Goal: Task Accomplishment & Management: Use online tool/utility

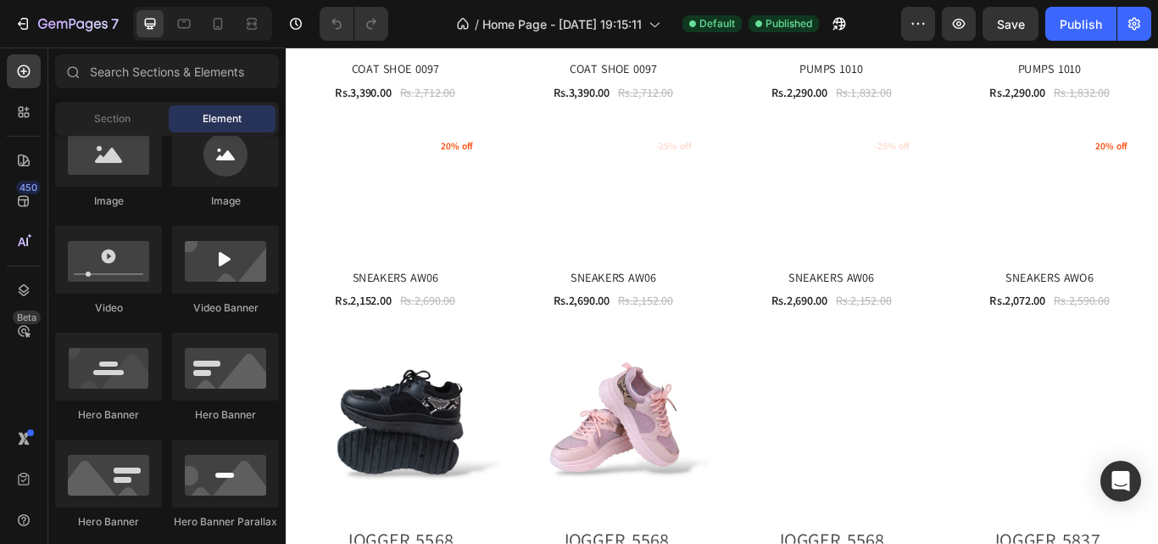
scroll to position [1528, 0]
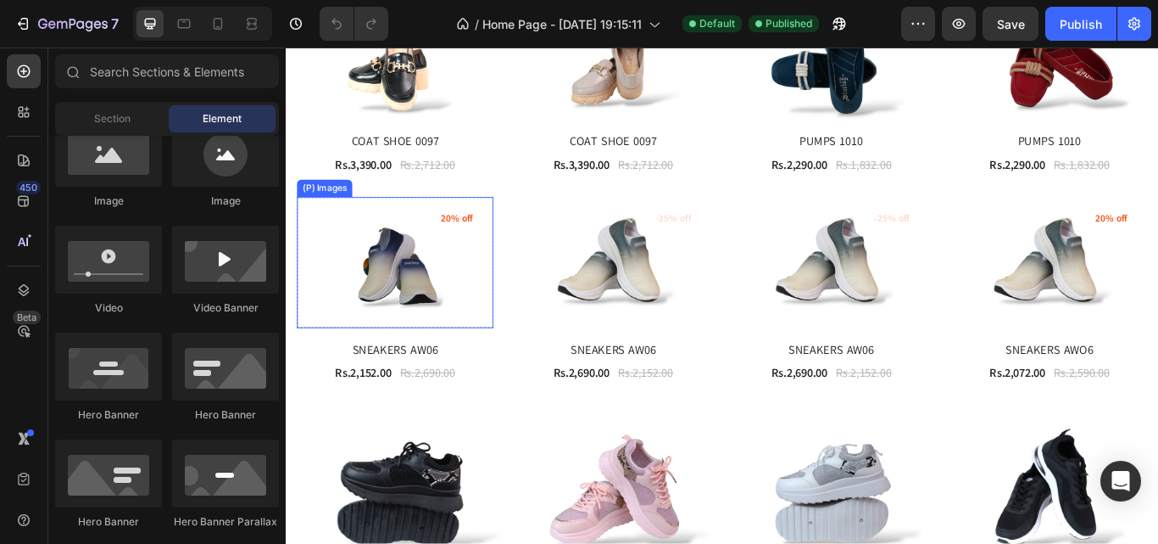
click at [449, 290] on img at bounding box center [412, 298] width 229 height 153
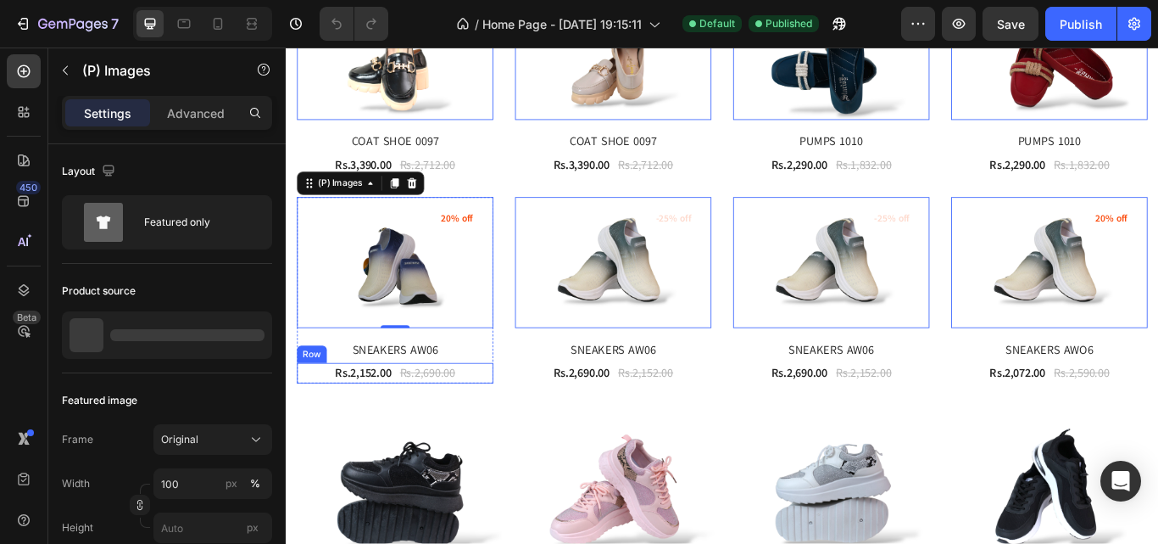
click at [520, 420] on div "Rs.2,152.00 (P) Price (P) Price Rs.2,690.00 (P) Price (P) Price Row" at bounding box center [412, 427] width 229 height 24
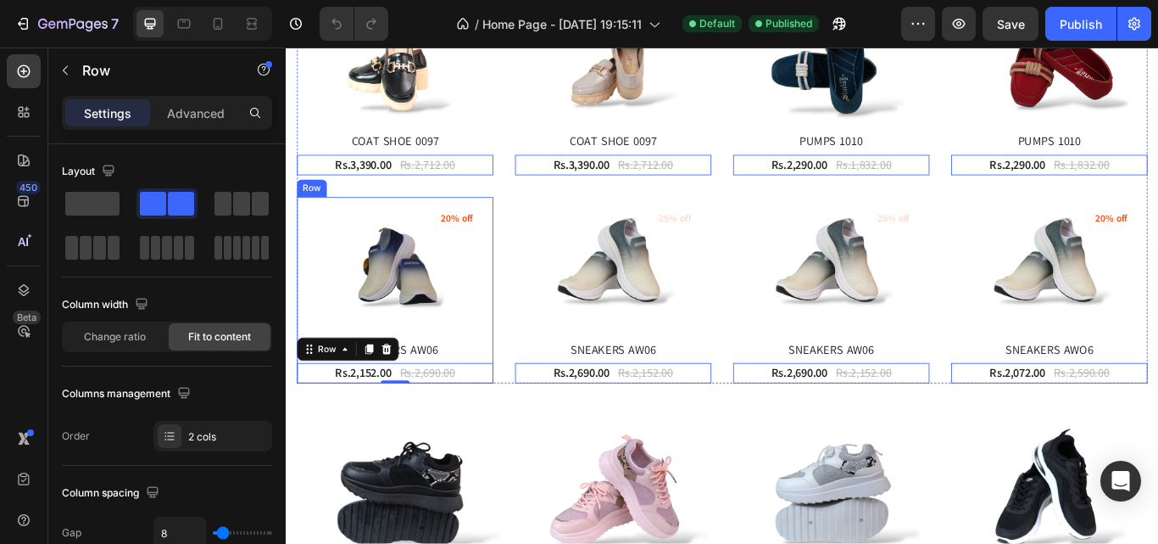
click at [524, 379] on div "(P) Images 20% off Product Badge Row SNEAKERS AW06 (P) Title Rs.2,152.00 (P) Pr…" at bounding box center [412, 330] width 229 height 217
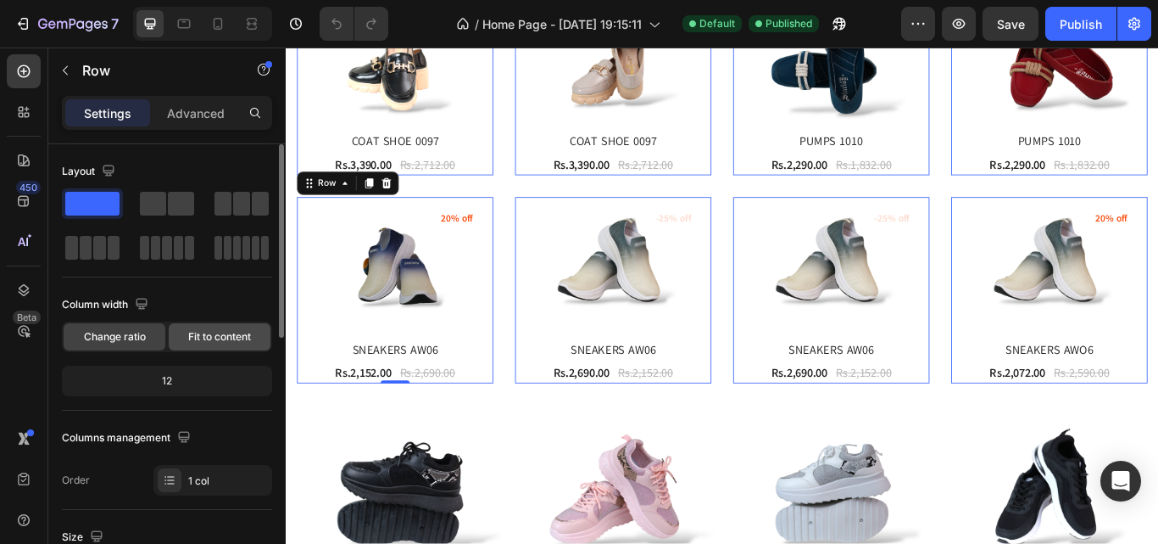
click at [210, 338] on span "Fit to content" at bounding box center [219, 336] width 63 height 15
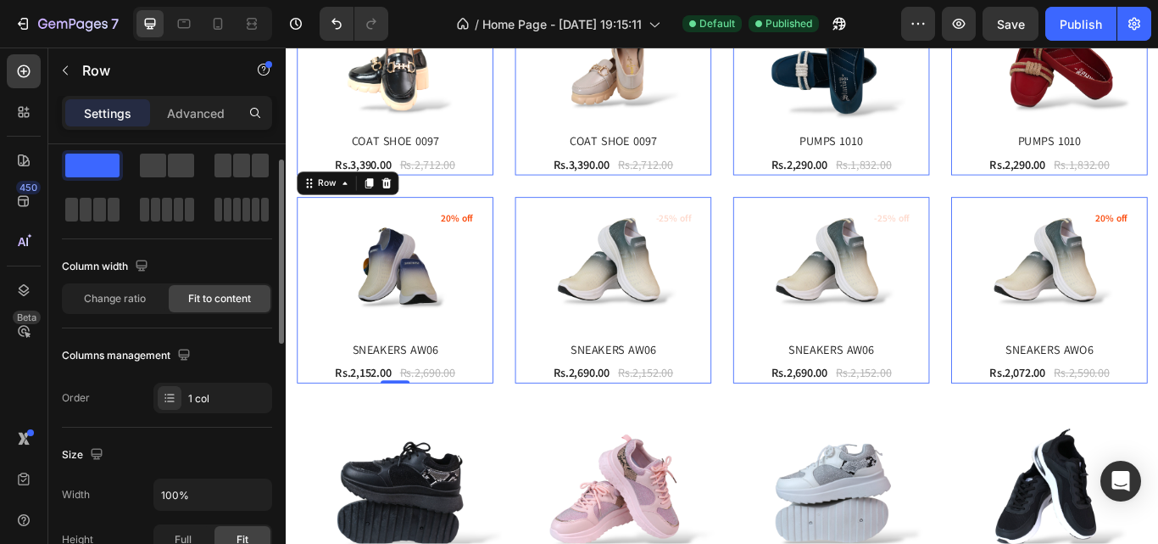
scroll to position [0, 0]
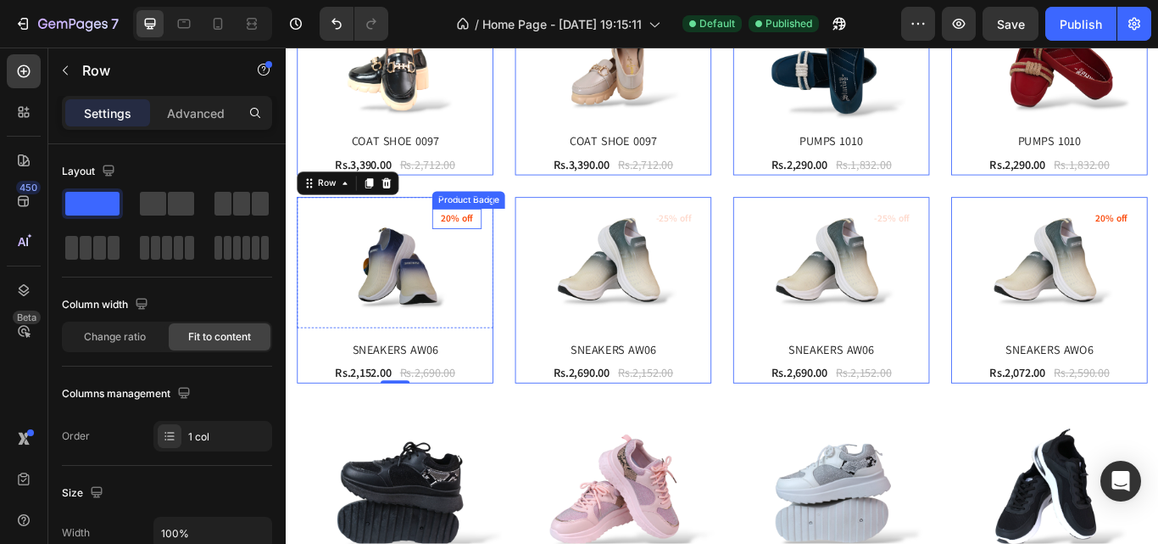
click at [491, 240] on pre "20% off" at bounding box center [485, 248] width 58 height 24
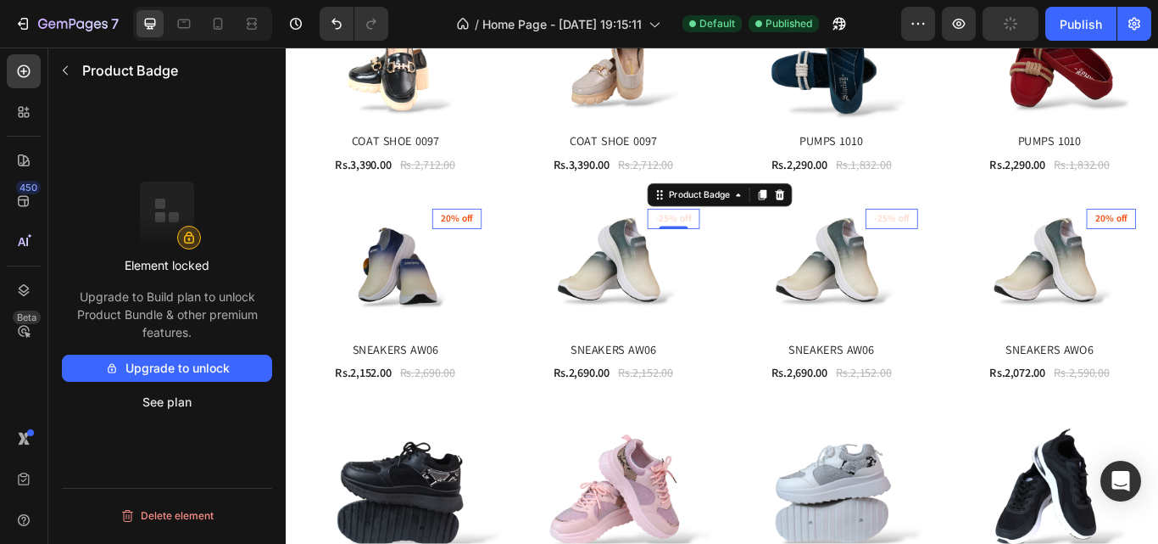
click at [744, 236] on pre "-25% off" at bounding box center [737, 248] width 61 height 24
click at [778, 221] on div "Product Badge" at bounding box center [767, 219] width 78 height 15
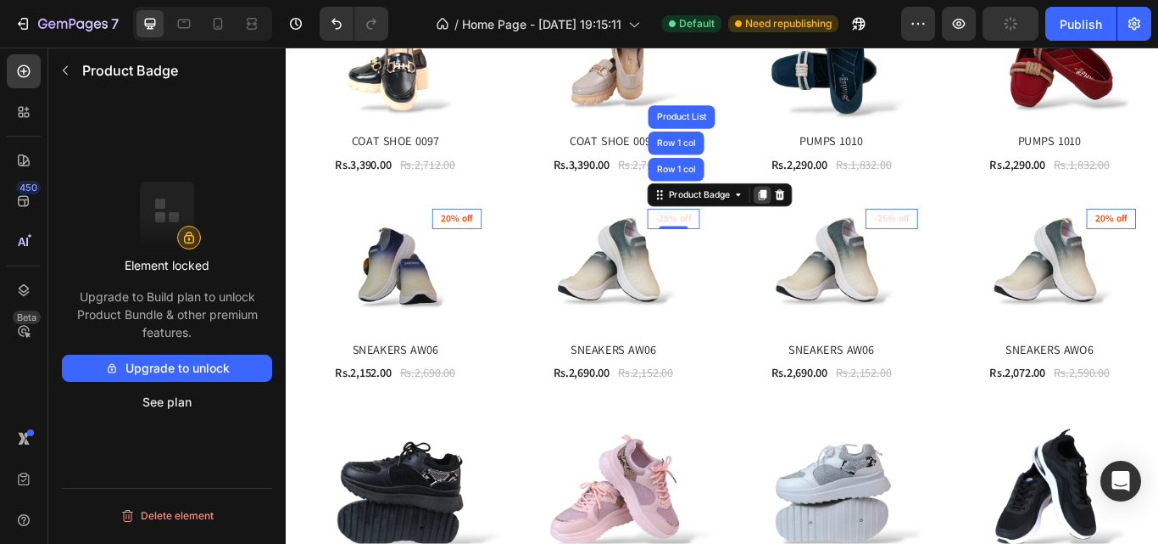
click at [831, 222] on div at bounding box center [841, 219] width 20 height 20
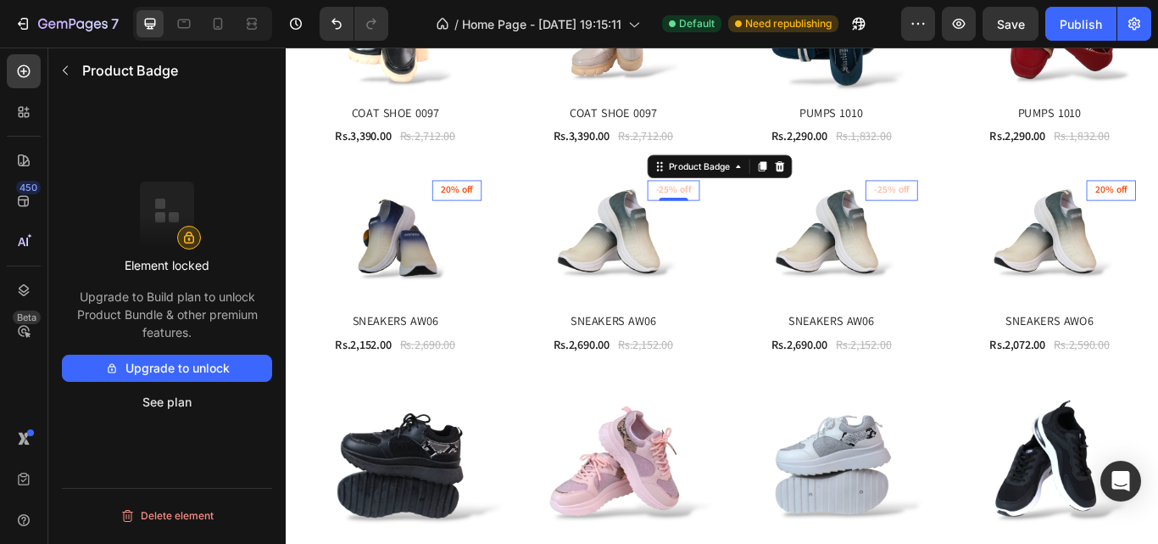
scroll to position [1562, 0]
click at [837, 186] on icon at bounding box center [841, 186] width 9 height 12
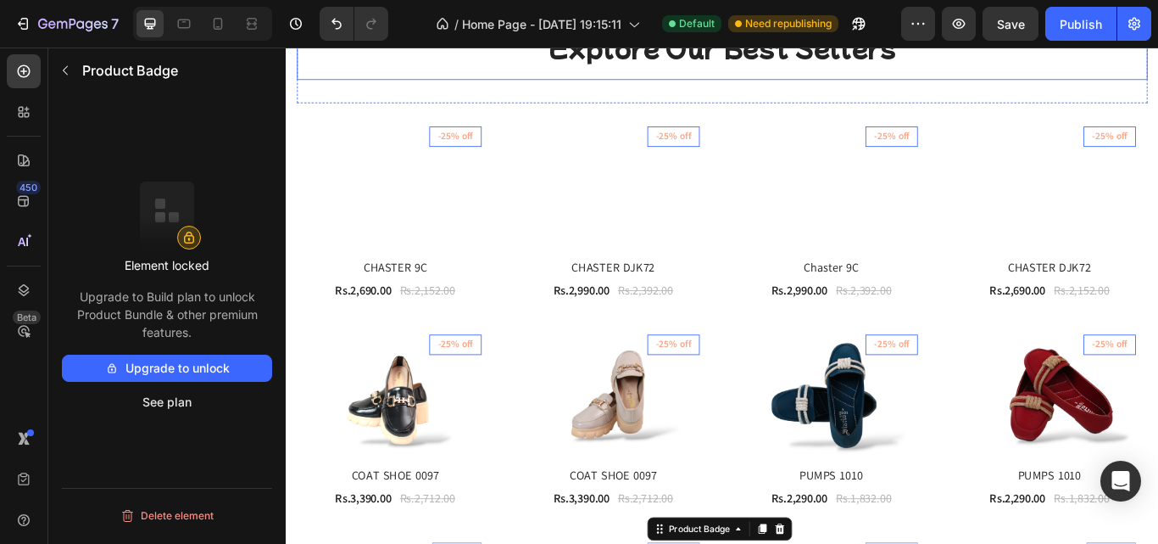
scroll to position [1140, 0]
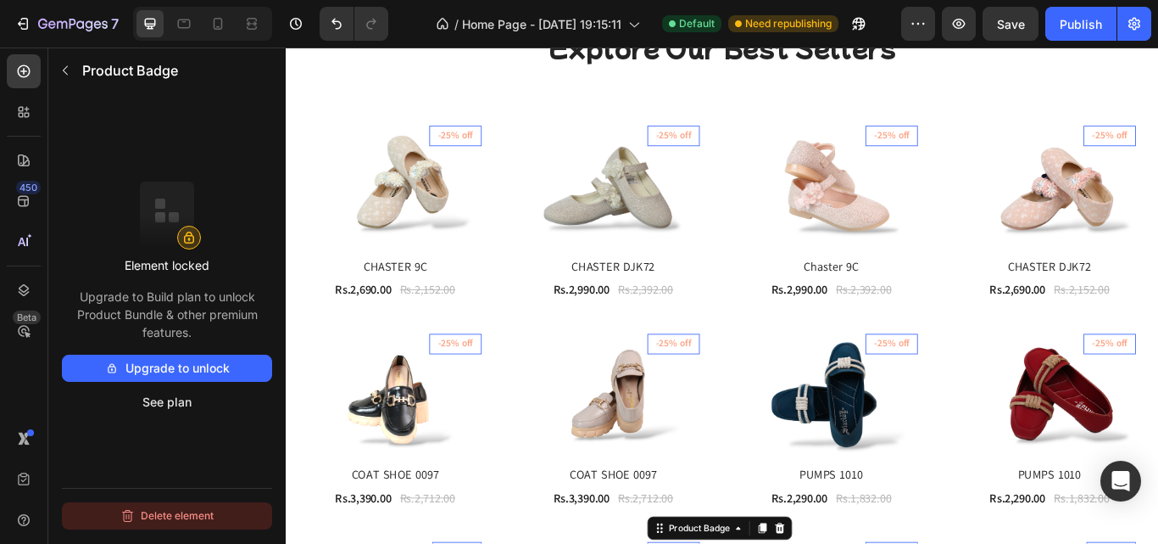
click at [187, 516] on button "Delete element" at bounding box center [167, 515] width 210 height 27
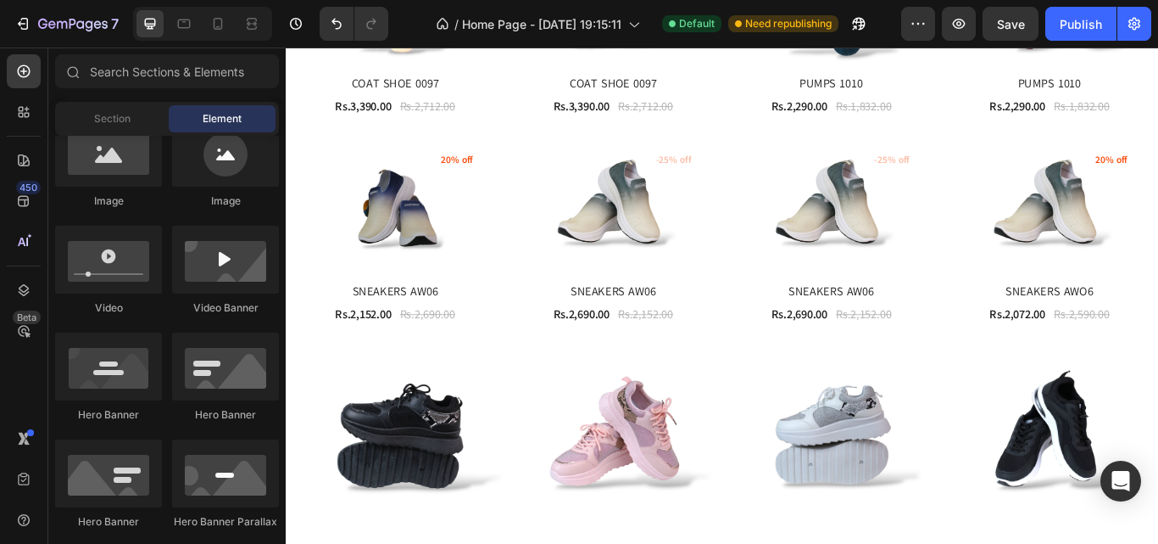
scroll to position [1614, 0]
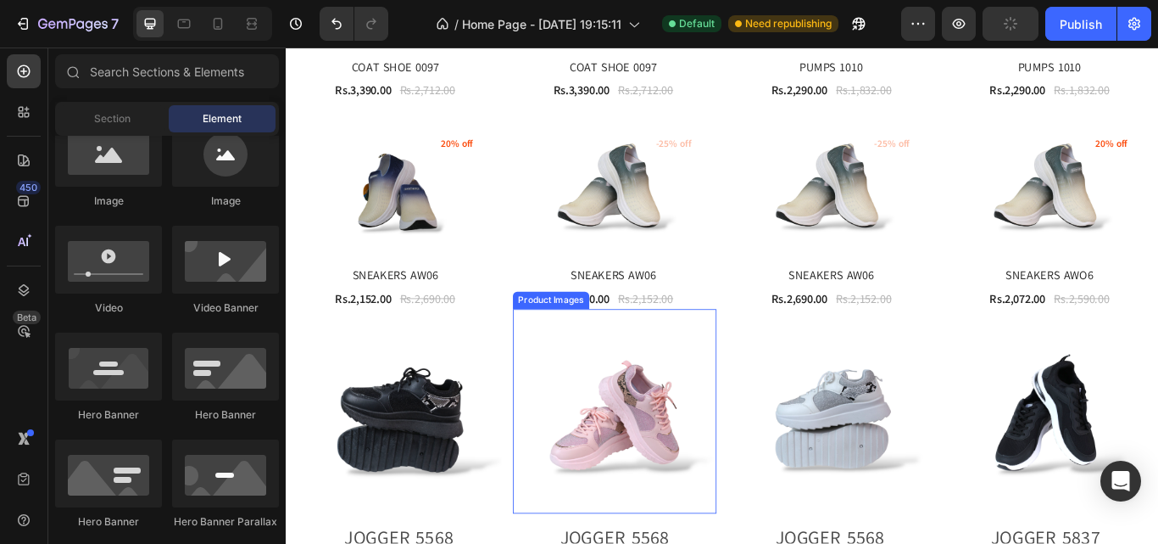
click at [560, 467] on img at bounding box center [669, 472] width 238 height 238
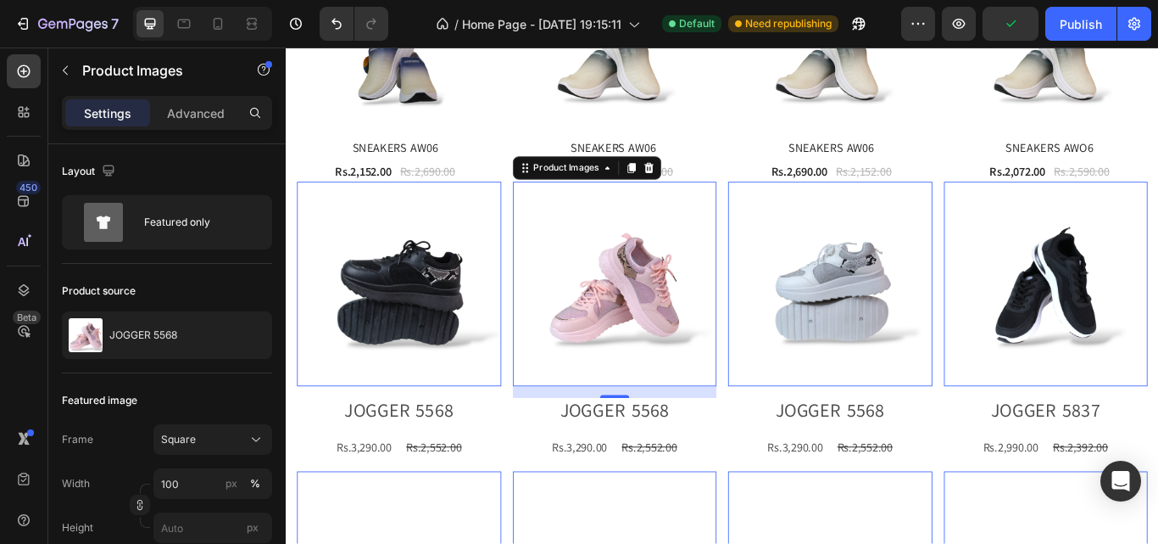
scroll to position [1699, 0]
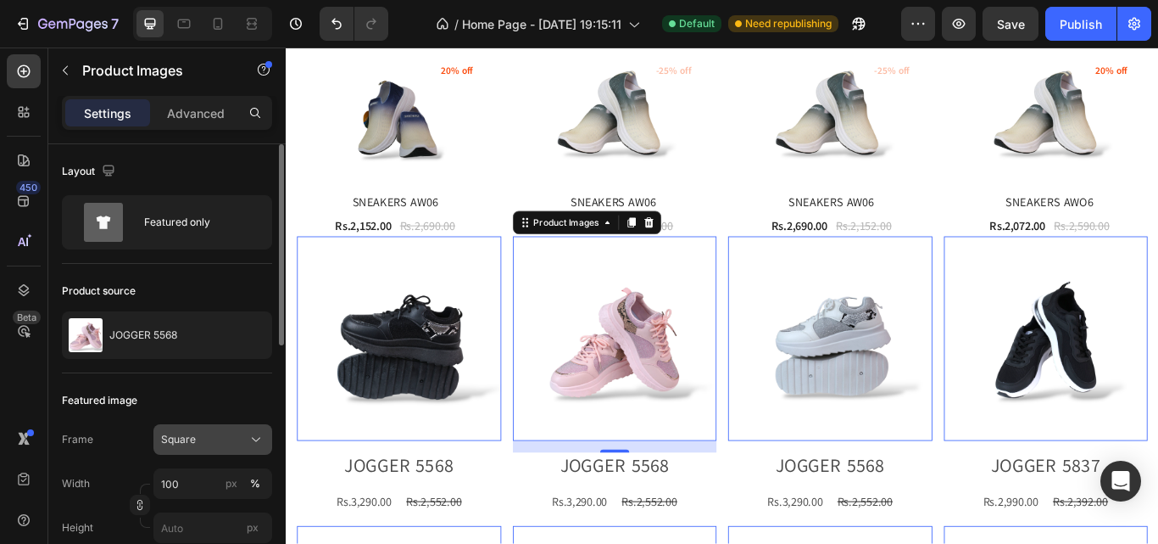
click at [228, 440] on div "Square" at bounding box center [202, 439] width 83 height 15
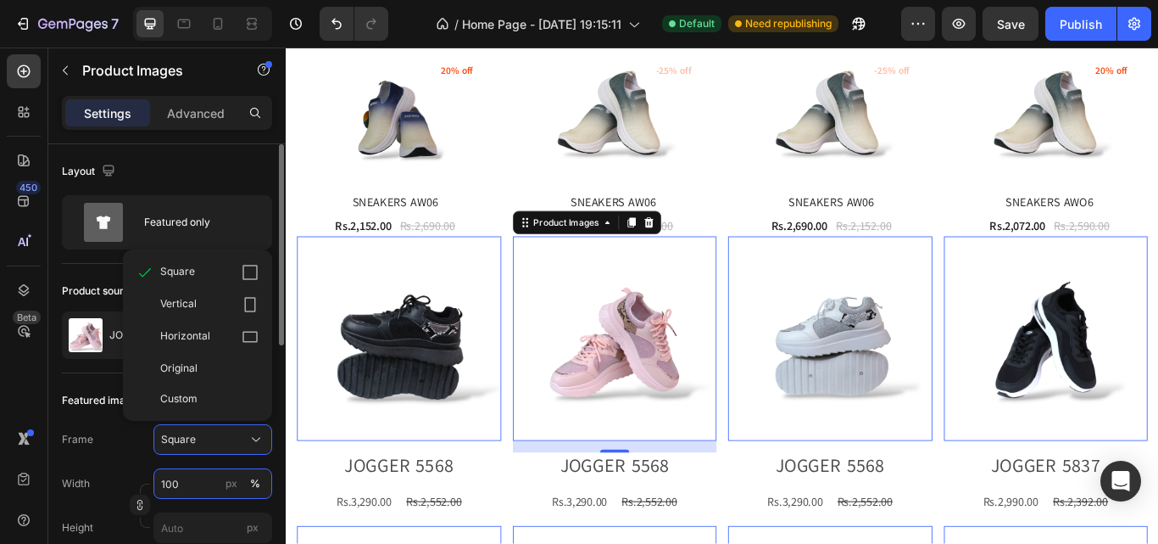
click at [170, 489] on input "100" at bounding box center [212, 483] width 119 height 31
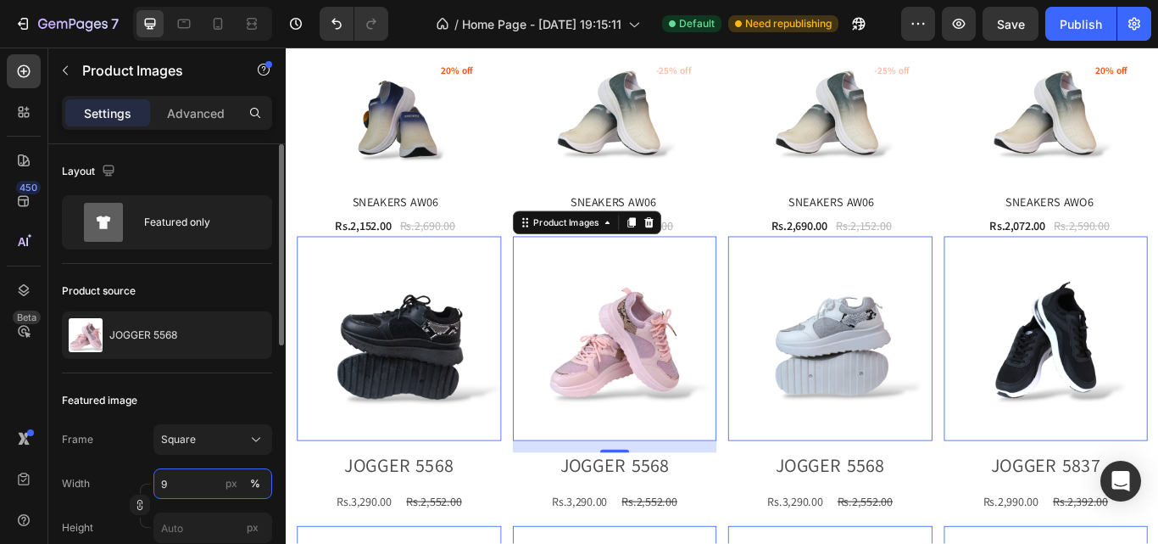
type input "90"
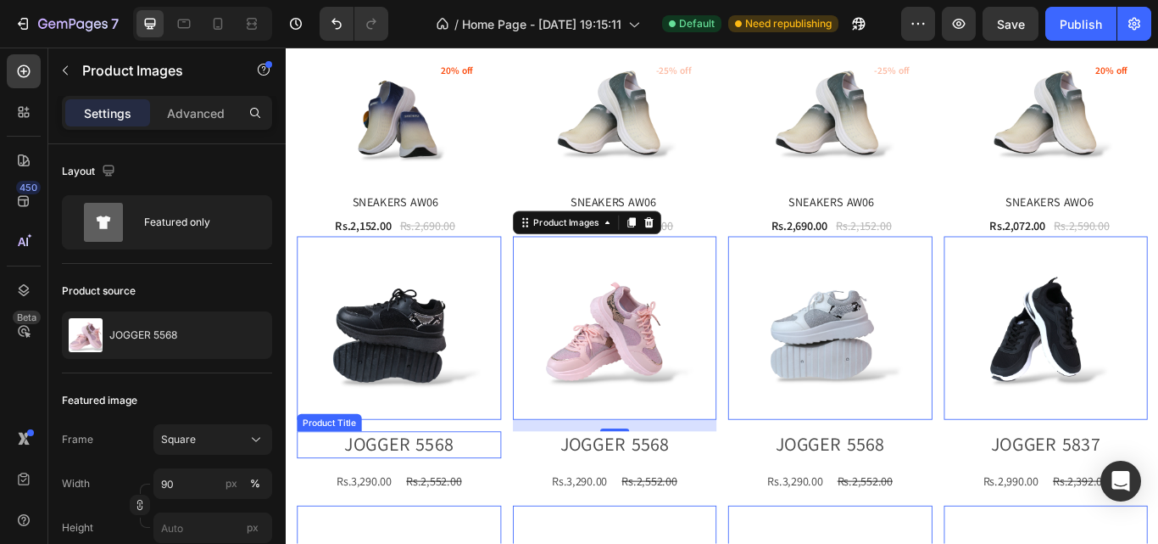
click at [444, 496] on h2 "JOGGER 5568" at bounding box center [417, 510] width 238 height 31
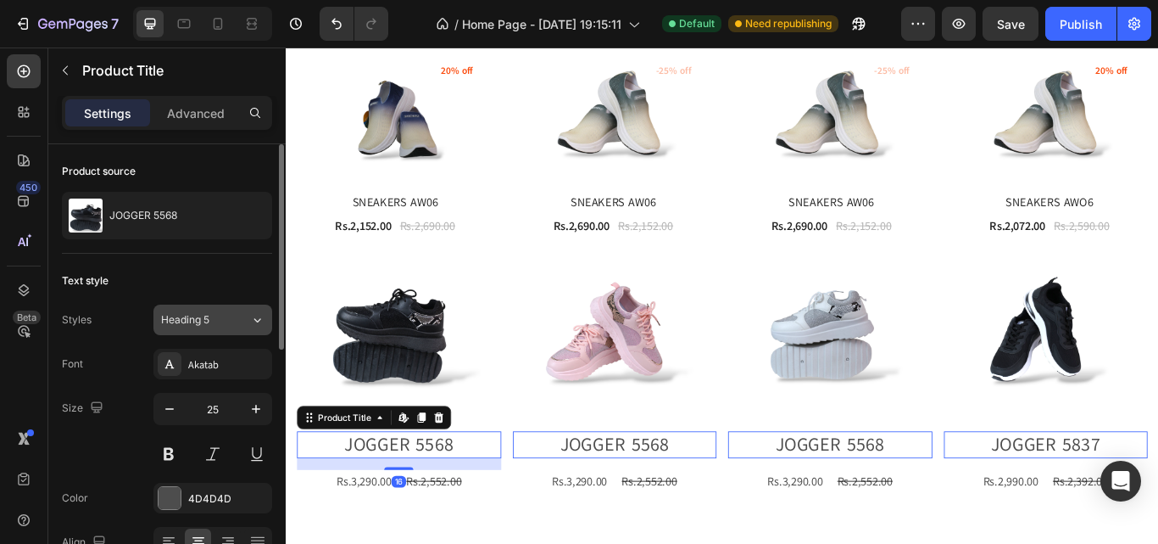
click at [237, 326] on div "Heading 5" at bounding box center [205, 319] width 89 height 15
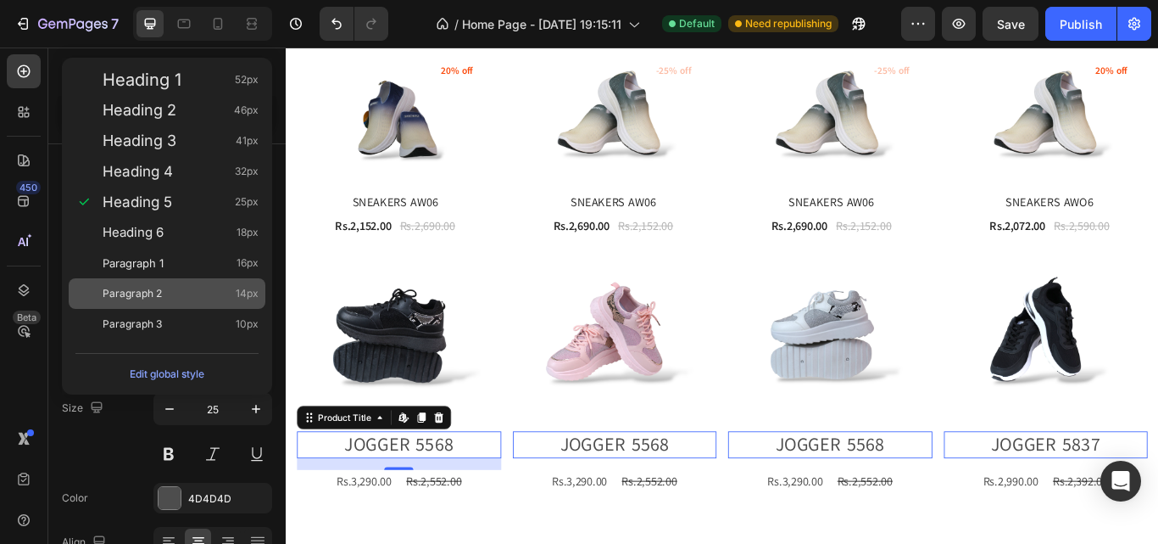
click at [233, 297] on div "Paragraph 2 14px" at bounding box center [181, 293] width 156 height 17
type input "14"
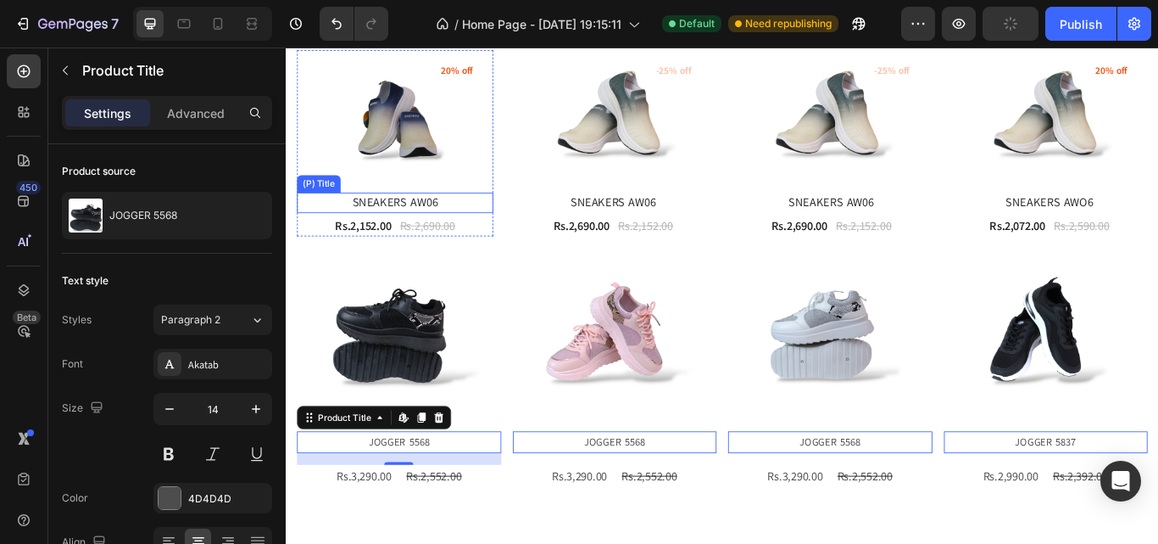
click at [433, 217] on h2 "SNEAKERS AW06" at bounding box center [412, 229] width 229 height 24
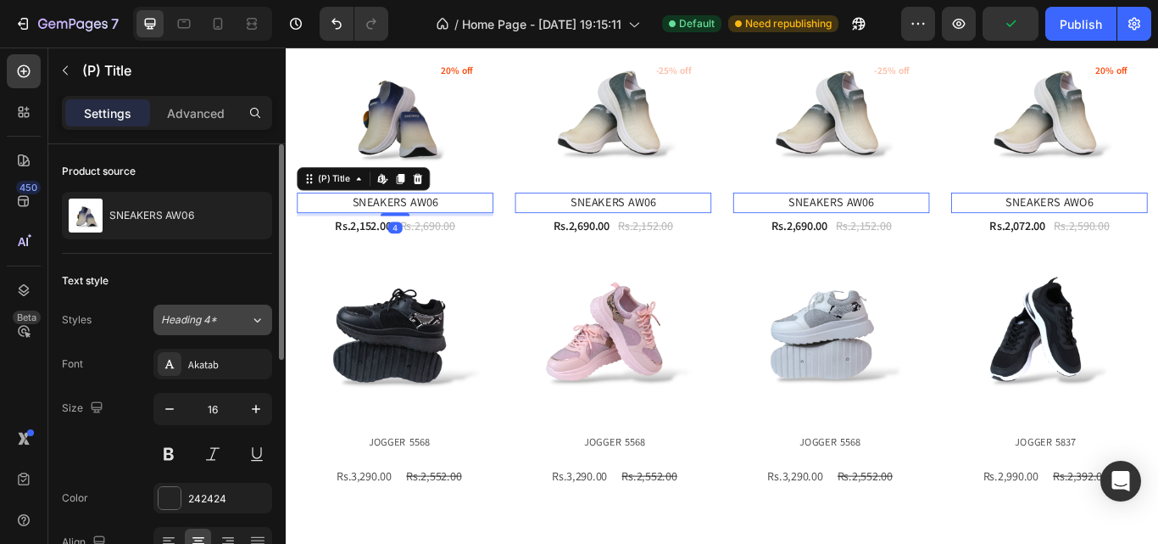
click at [235, 332] on button "Heading 4*" at bounding box center [212, 319] width 119 height 31
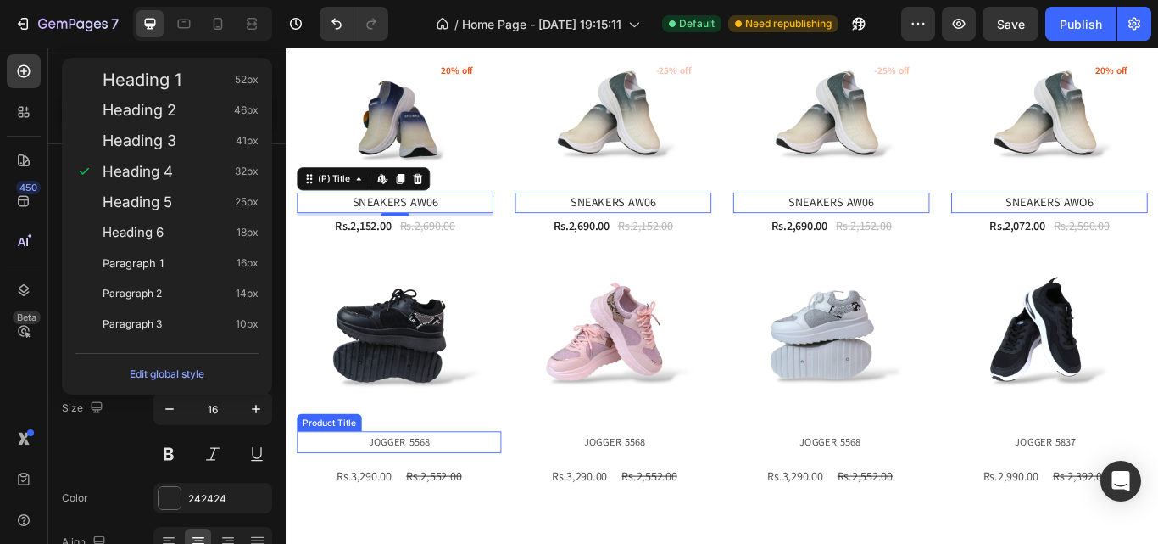
click at [444, 497] on h2 "JOGGER 5568" at bounding box center [417, 507] width 238 height 25
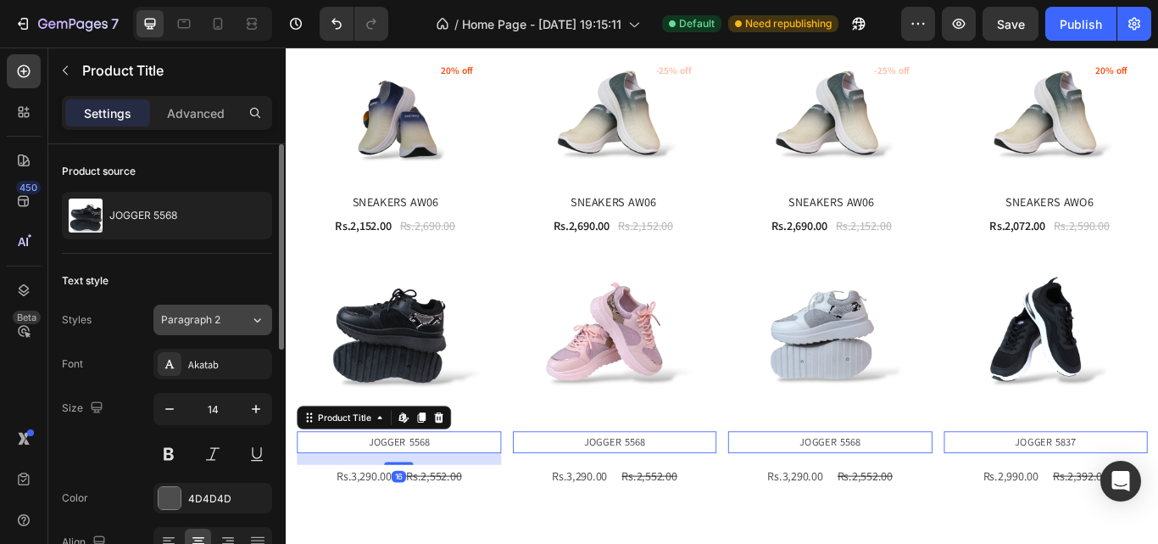
click at [236, 313] on div "Paragraph 2" at bounding box center [205, 319] width 89 height 15
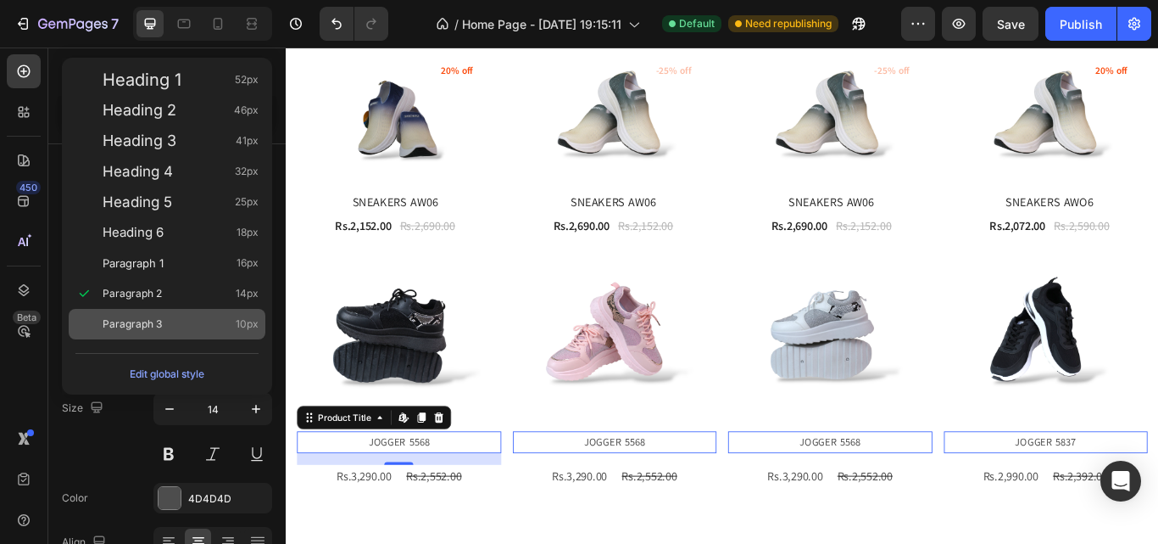
click at [211, 323] on div "Paragraph 3 10px" at bounding box center [181, 323] width 156 height 17
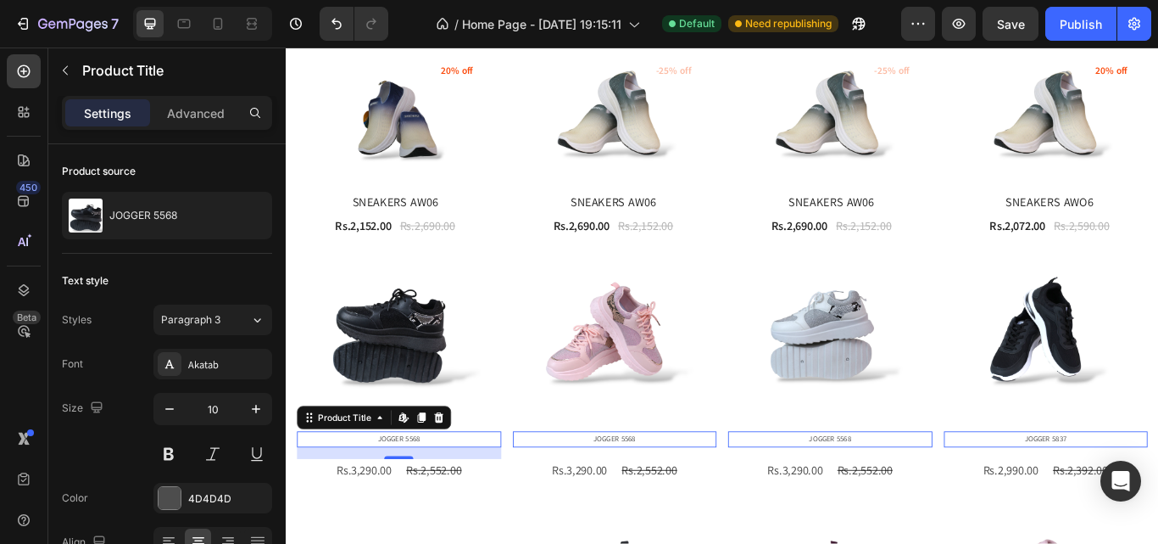
click at [211, 323] on span "Paragraph 3" at bounding box center [190, 319] width 59 height 15
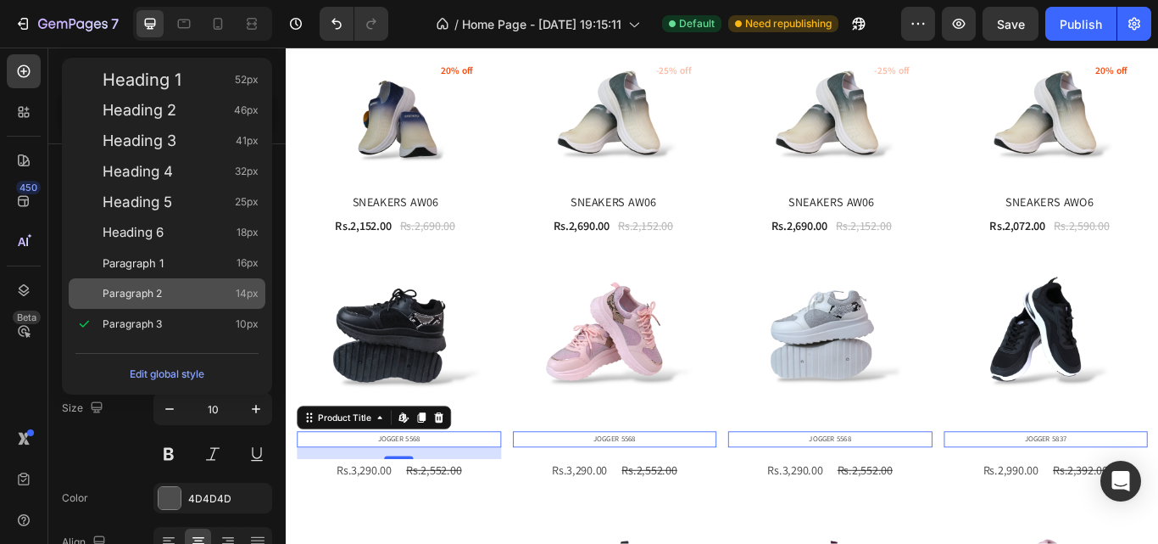
click at [208, 293] on div "Paragraph 2 14px" at bounding box center [181, 293] width 156 height 17
type input "14"
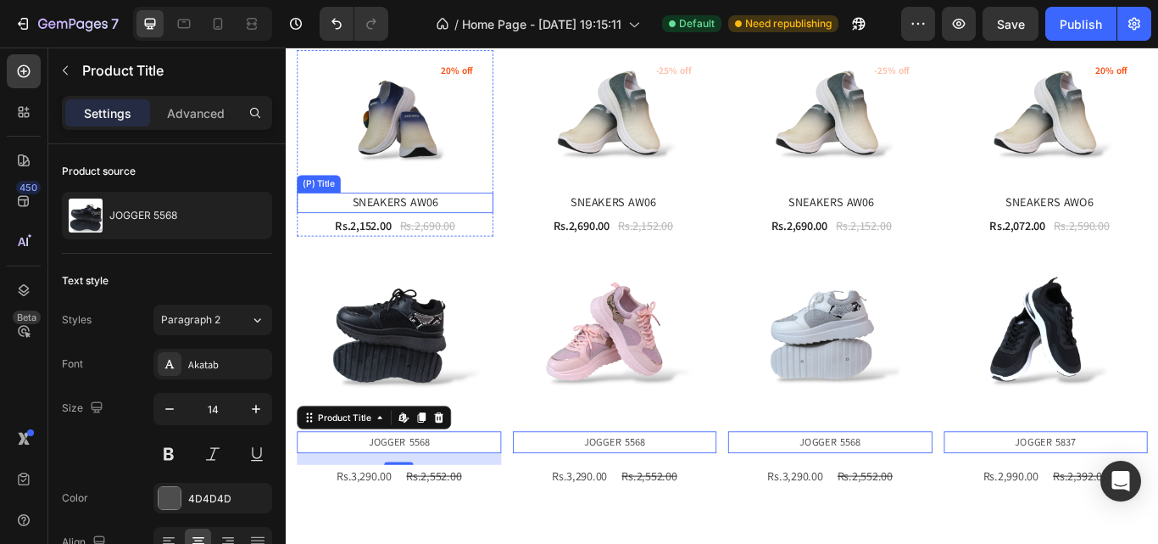
click at [393, 217] on h2 "SNEAKERS AW06" at bounding box center [412, 229] width 229 height 24
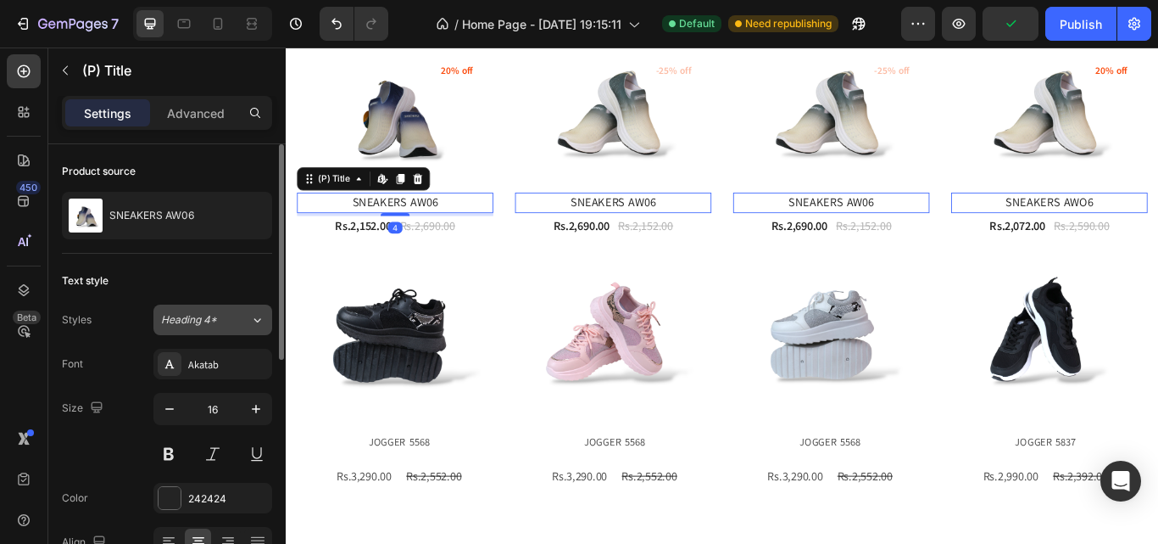
click at [237, 319] on div "Heading 4*" at bounding box center [205, 319] width 89 height 15
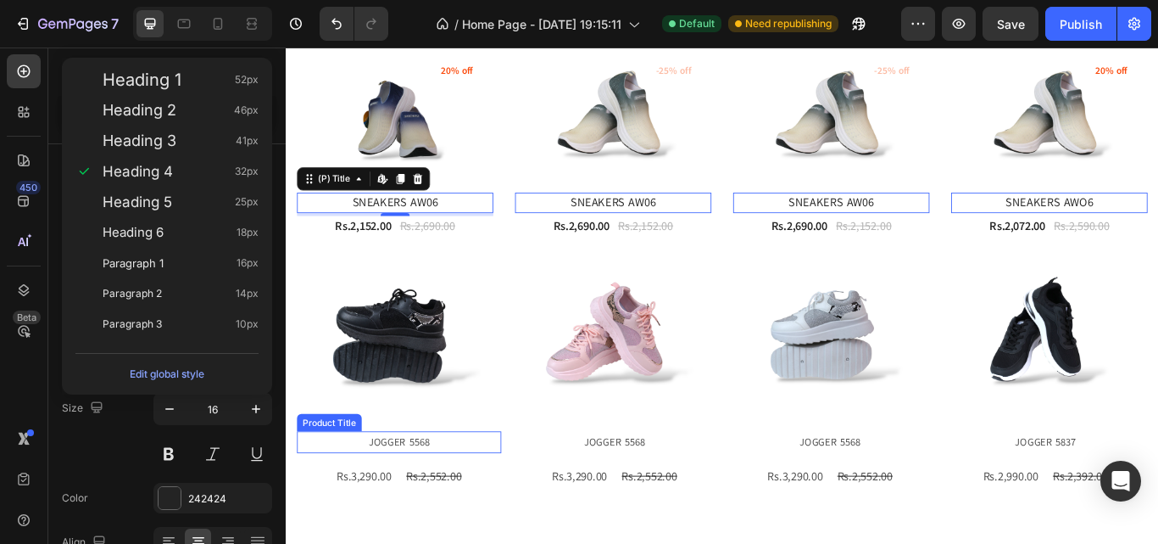
click at [438, 495] on h2 "JOGGER 5568" at bounding box center [417, 507] width 238 height 25
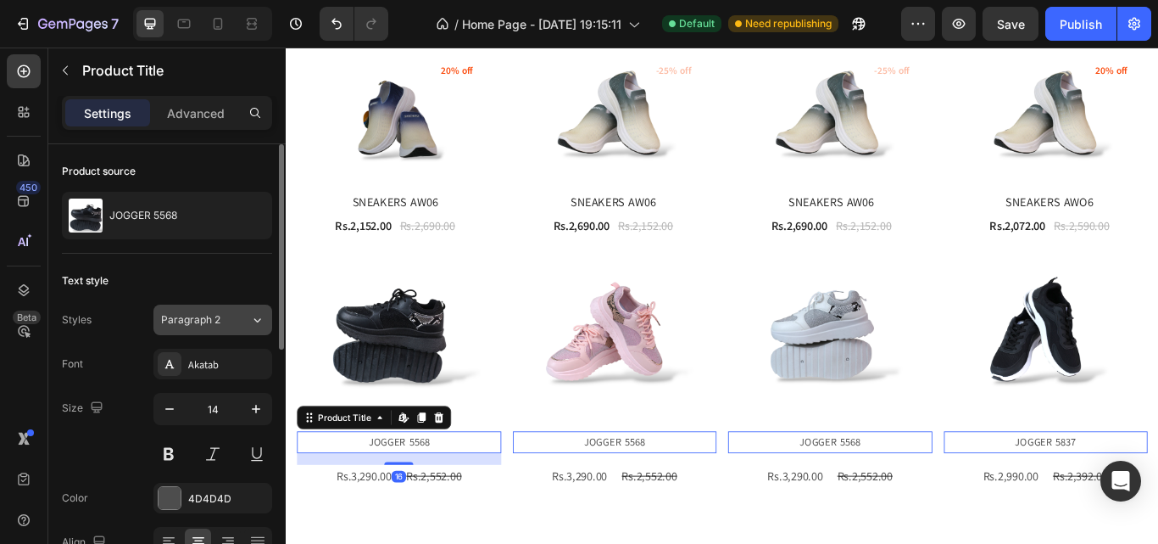
click at [232, 318] on div "Paragraph 2" at bounding box center [205, 319] width 89 height 15
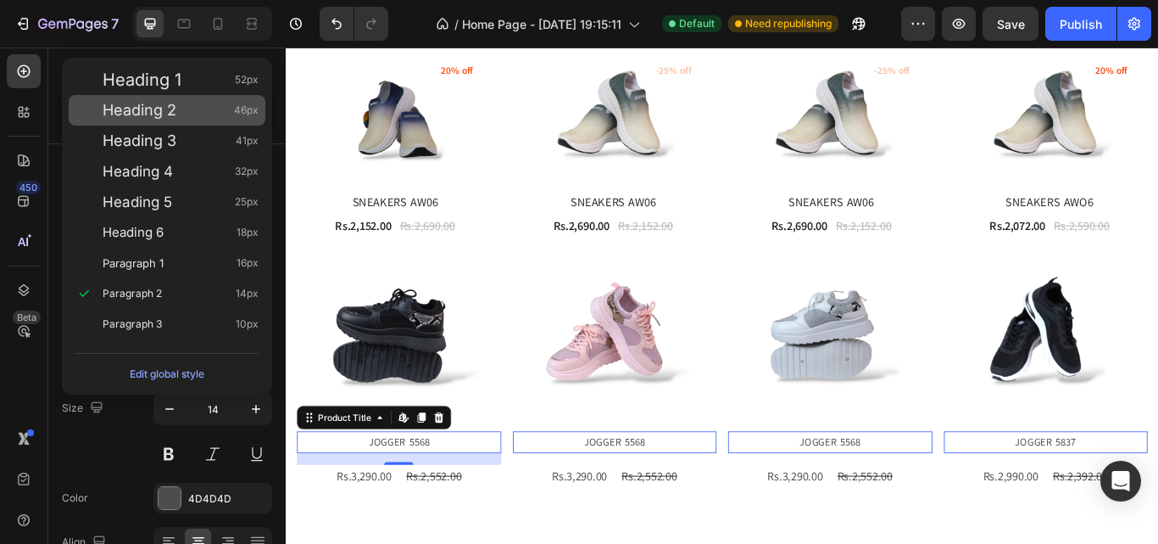
click at [213, 123] on div "Heading 2 46px" at bounding box center [167, 110] width 197 height 31
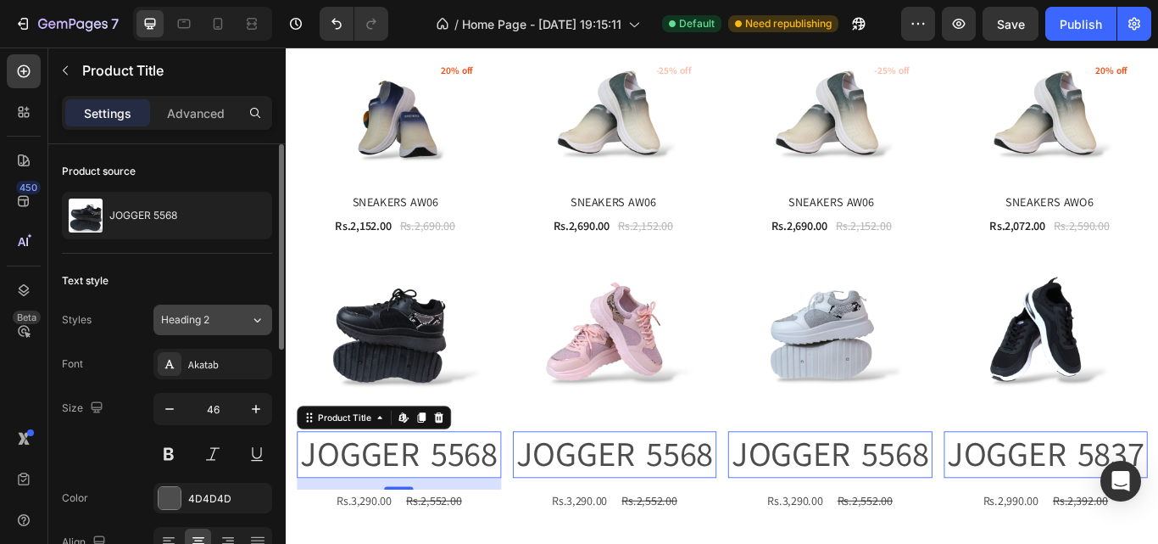
click at [237, 309] on button "Heading 2" at bounding box center [212, 319] width 119 height 31
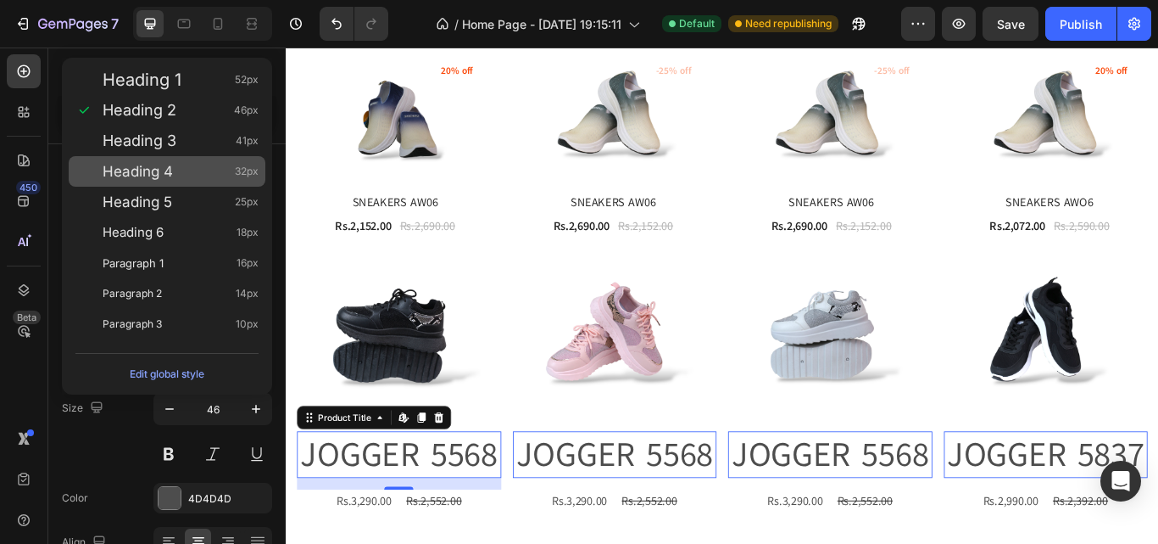
click at [214, 175] on div "Heading 4 32px" at bounding box center [181, 171] width 156 height 17
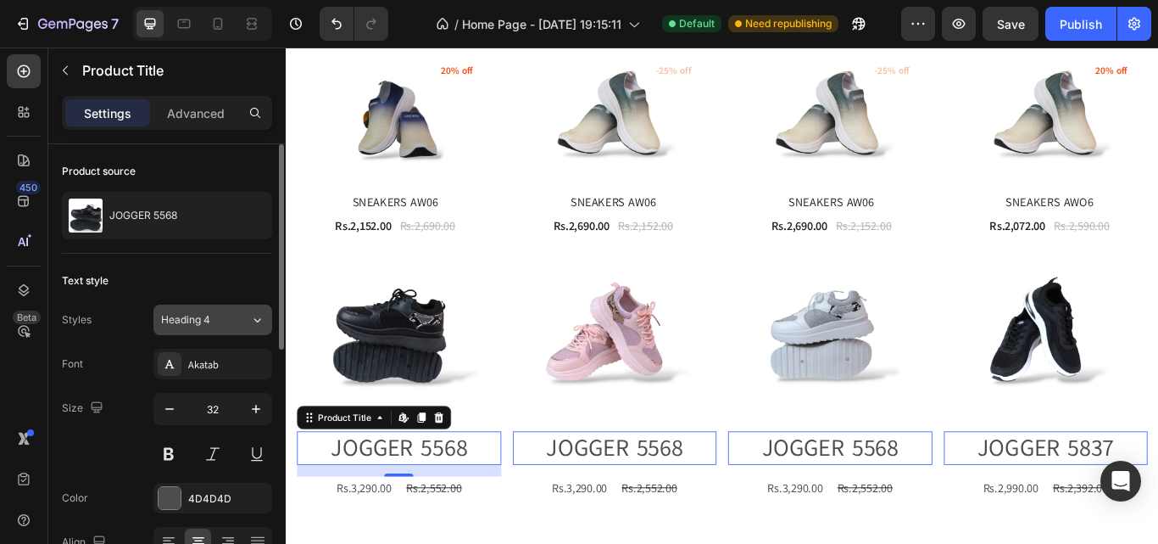
click at [227, 309] on button "Heading 4" at bounding box center [212, 319] width 119 height 31
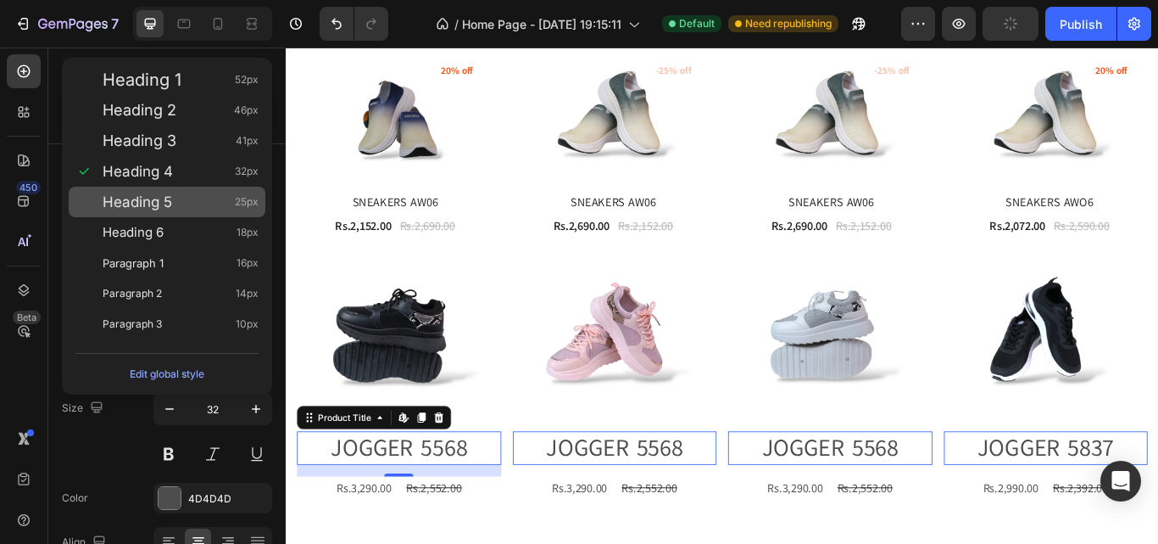
click at [209, 195] on div "Heading 5 25px" at bounding box center [181, 201] width 156 height 17
type input "25"
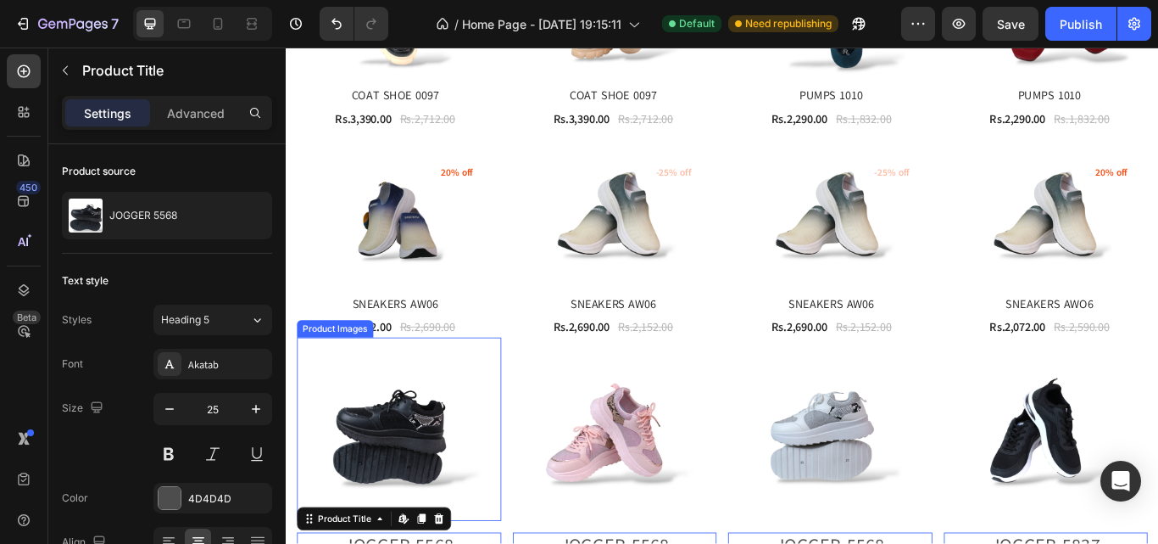
scroll to position [1583, 0]
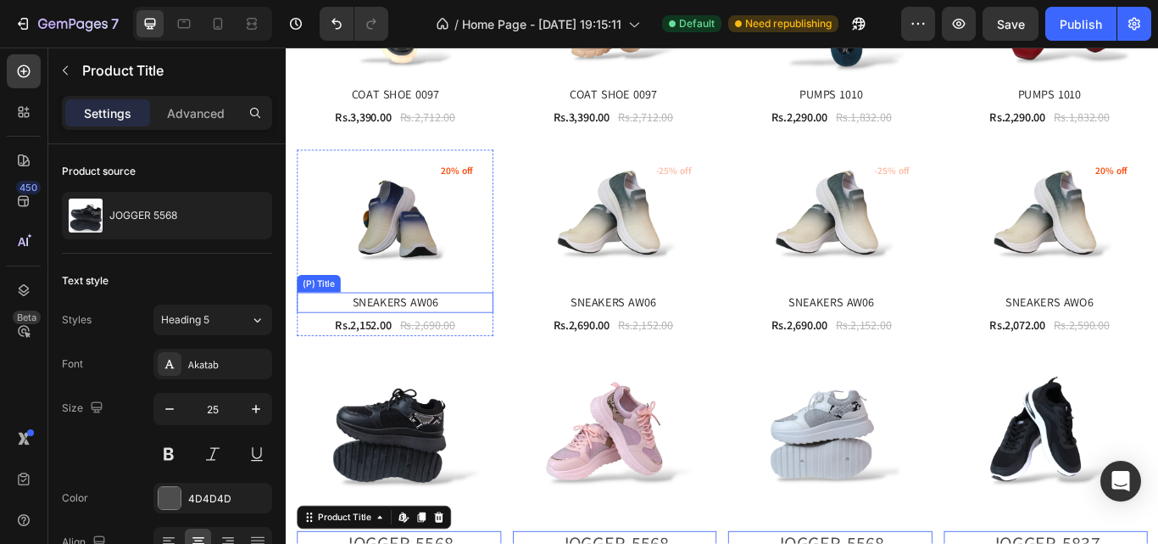
click at [421, 334] on h2 "SNEAKERS AW06" at bounding box center [412, 345] width 229 height 24
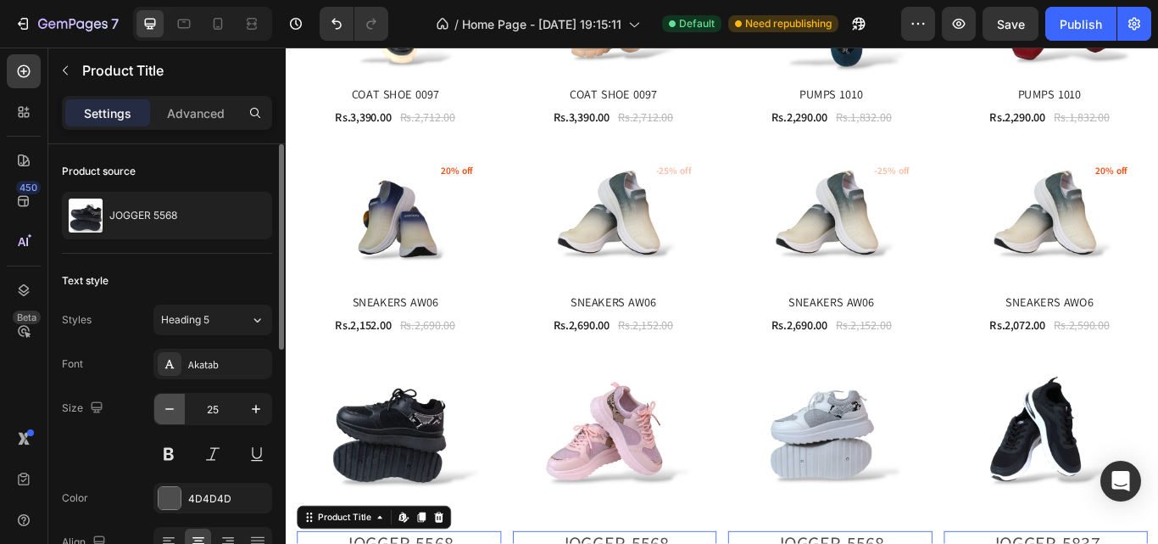
click at [169, 408] on icon "button" at bounding box center [169, 408] width 17 height 17
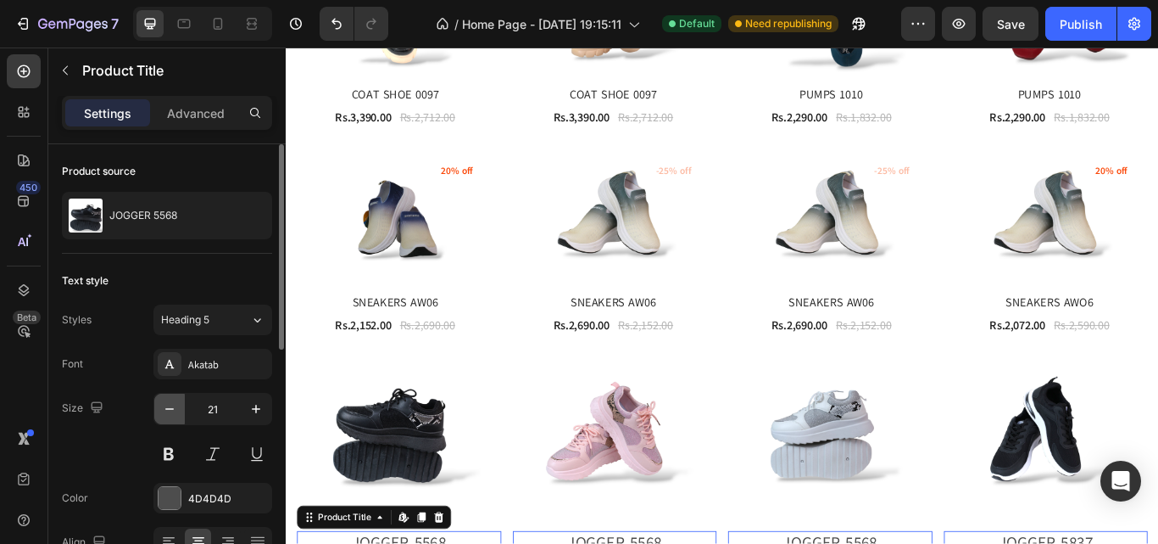
click at [169, 408] on icon "button" at bounding box center [169, 408] width 17 height 17
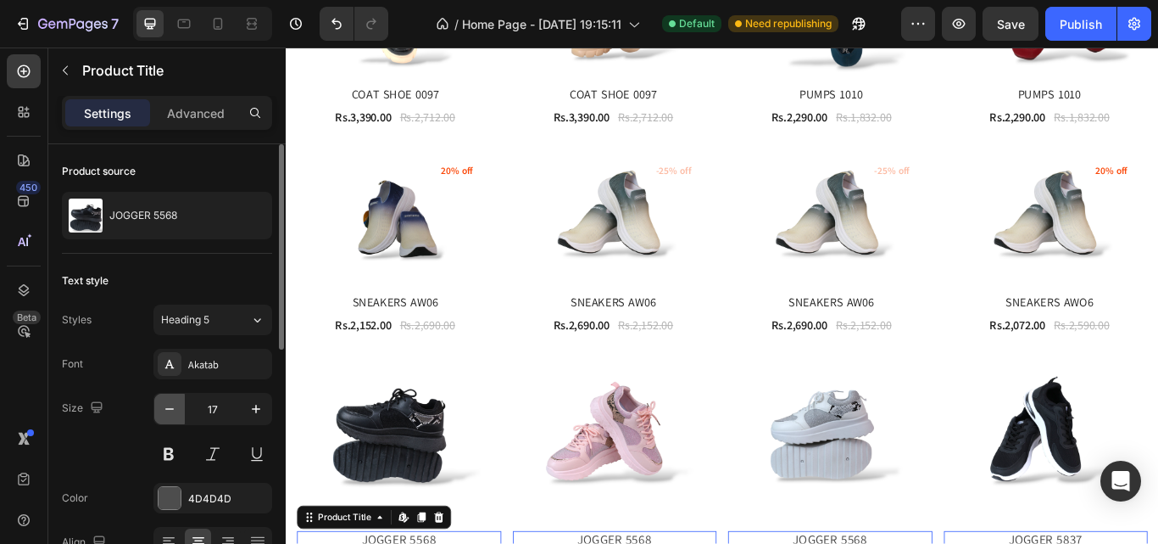
type input "16"
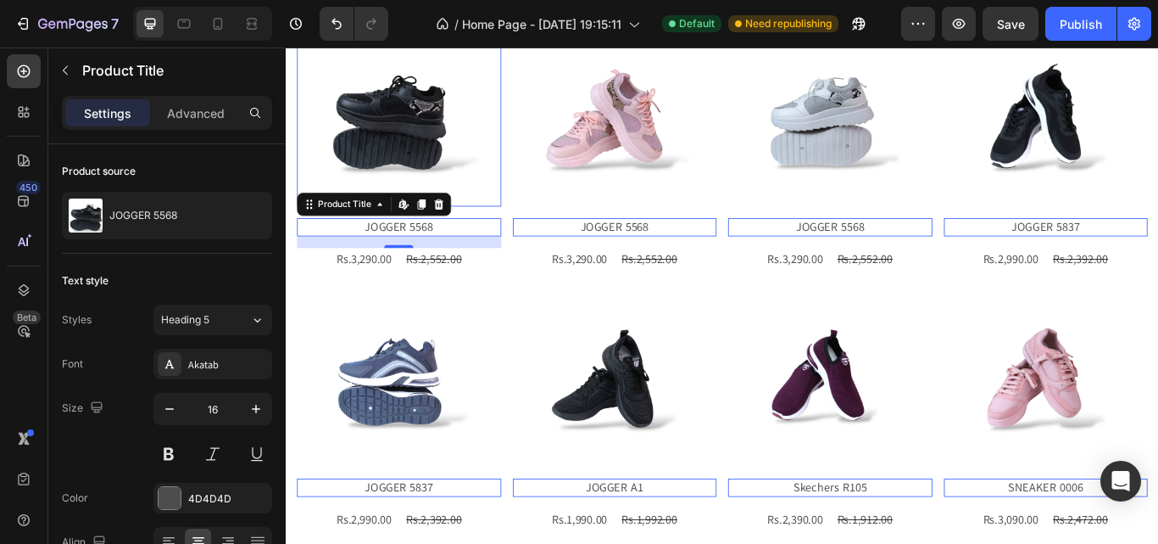
scroll to position [1949, 0]
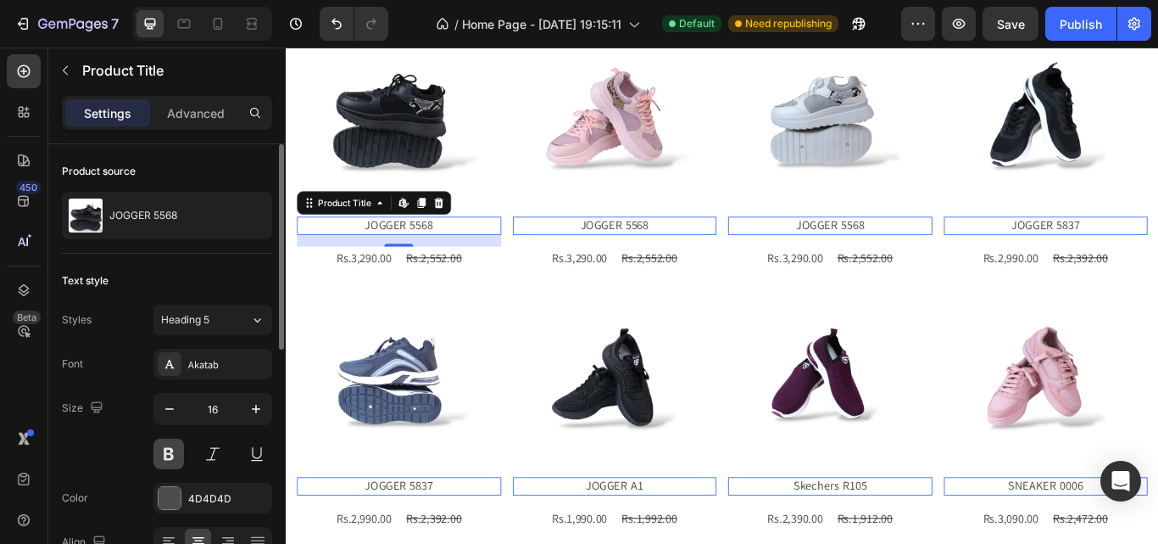
click at [161, 455] on button at bounding box center [168, 453] width 31 height 31
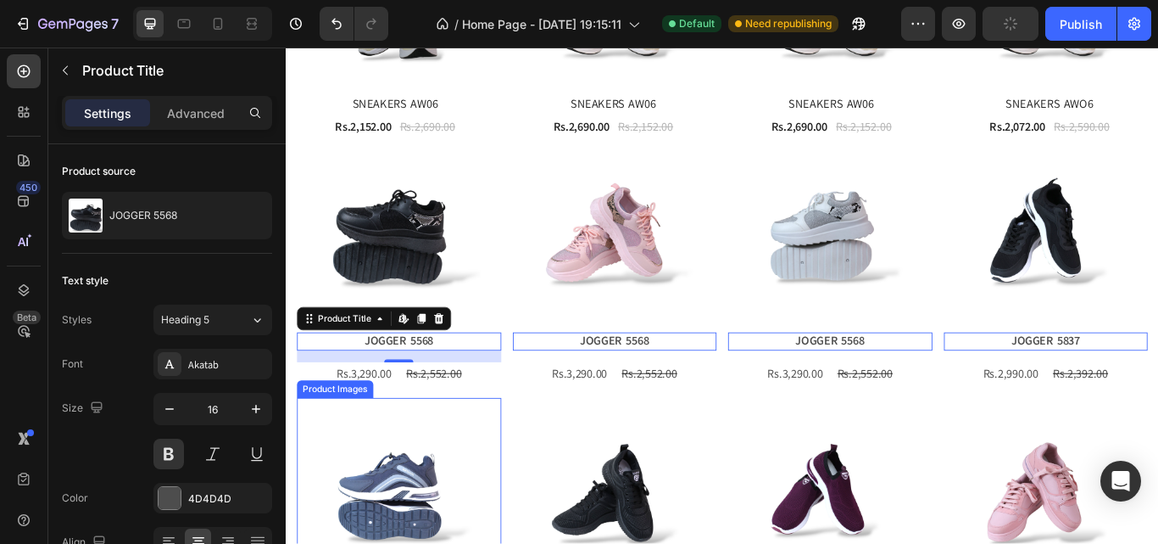
scroll to position [1706, 0]
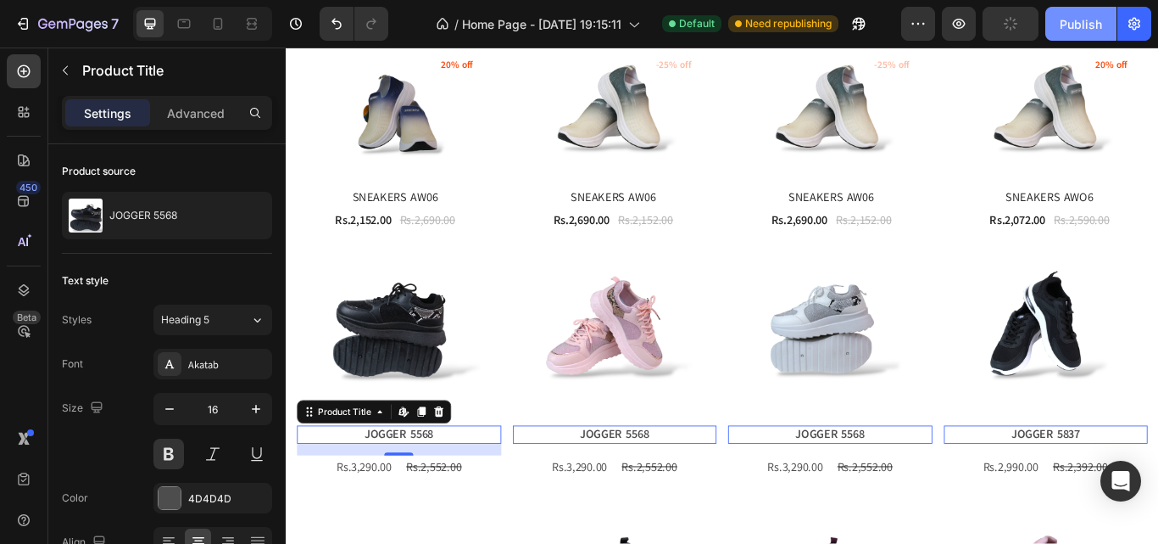
click at [1084, 37] on button "Publish" at bounding box center [1081, 24] width 71 height 34
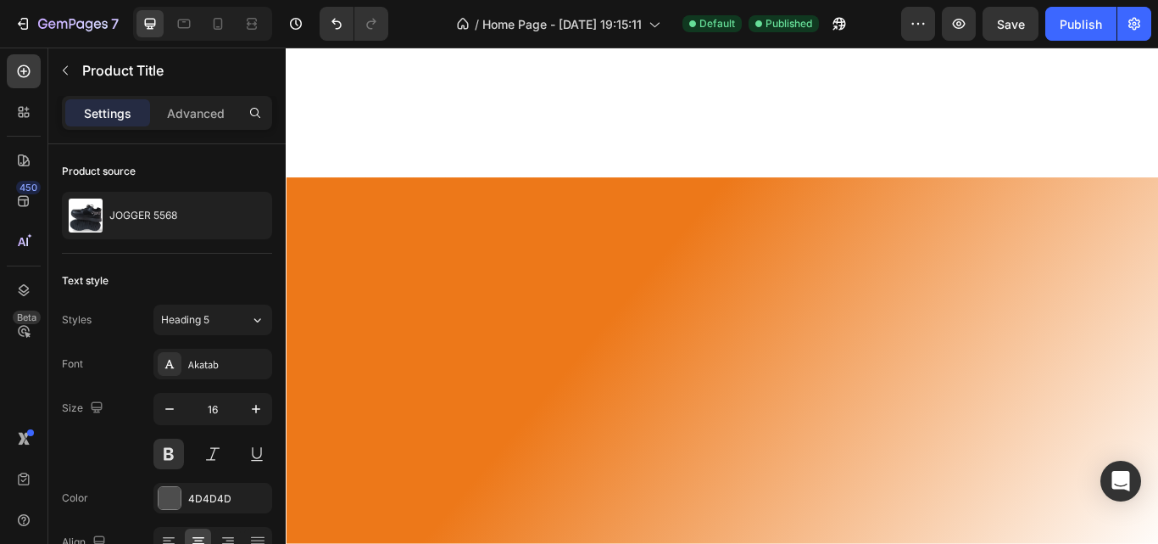
scroll to position [0, 0]
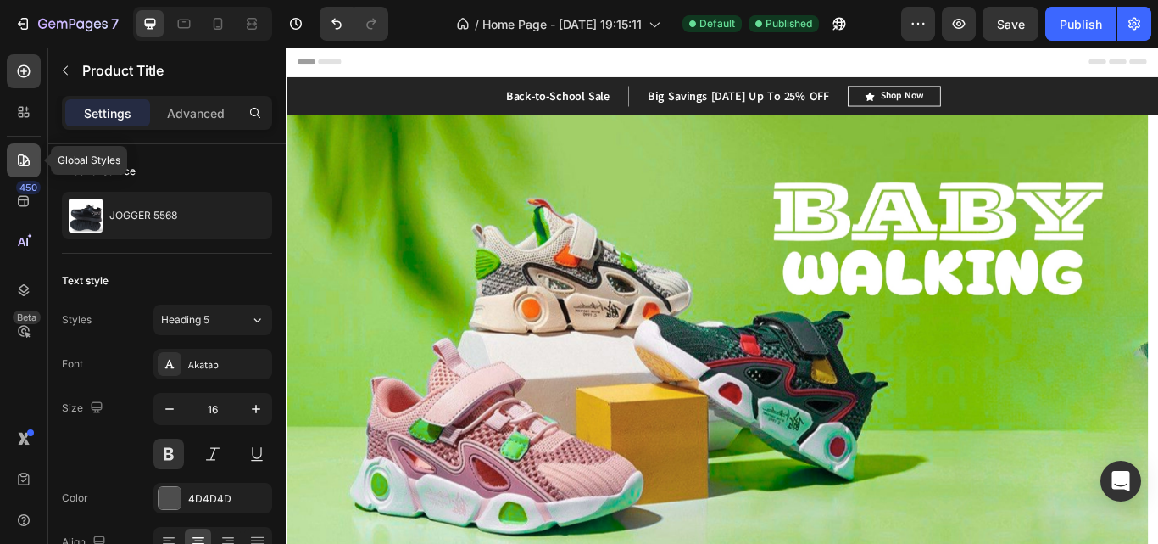
click at [27, 158] on icon at bounding box center [24, 160] width 12 height 12
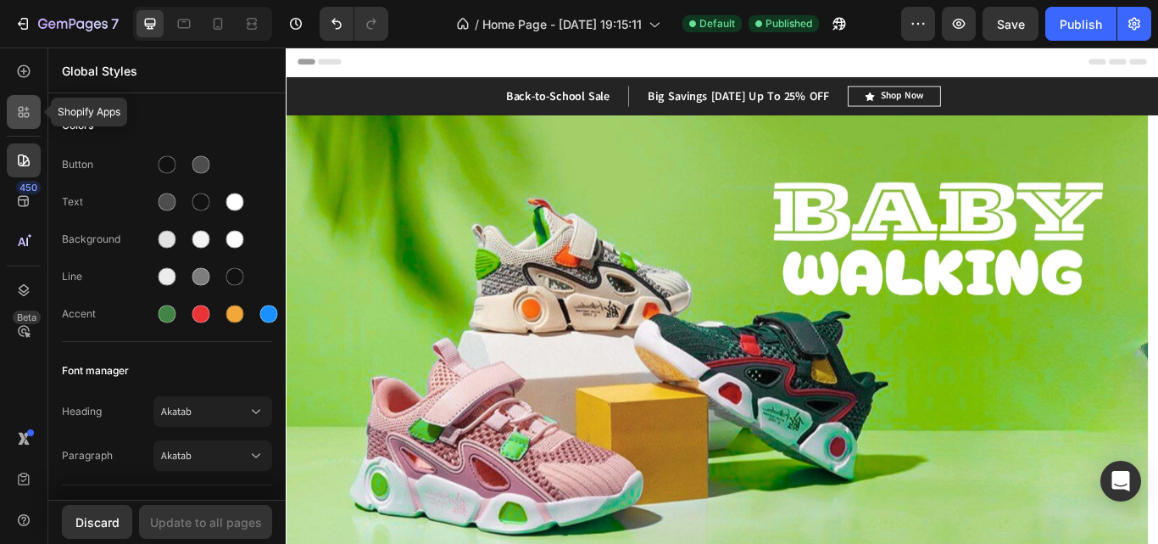
click at [19, 122] on div at bounding box center [24, 112] width 34 height 34
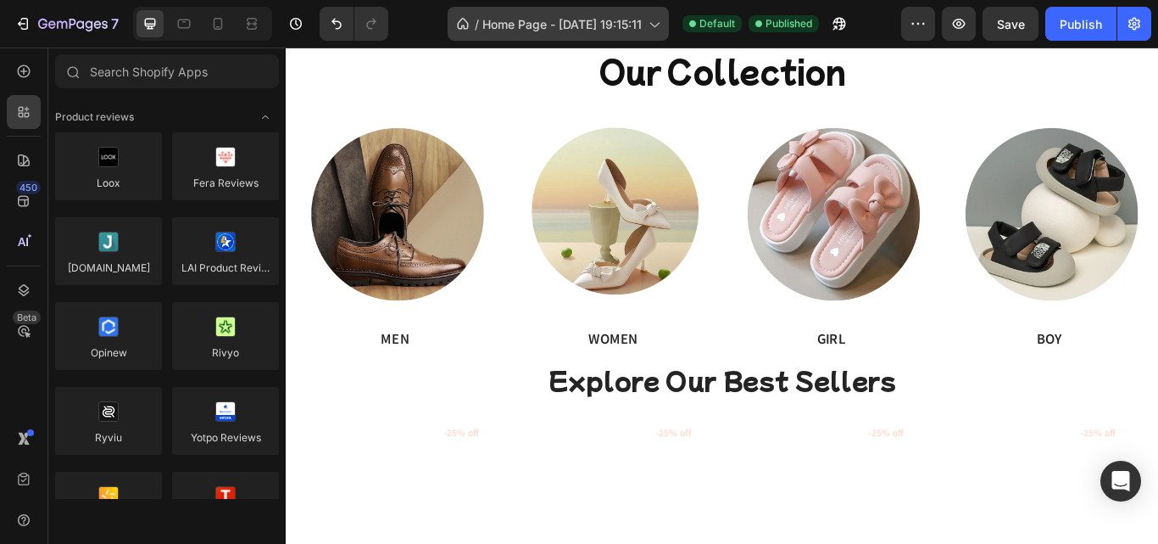
scroll to position [680, 0]
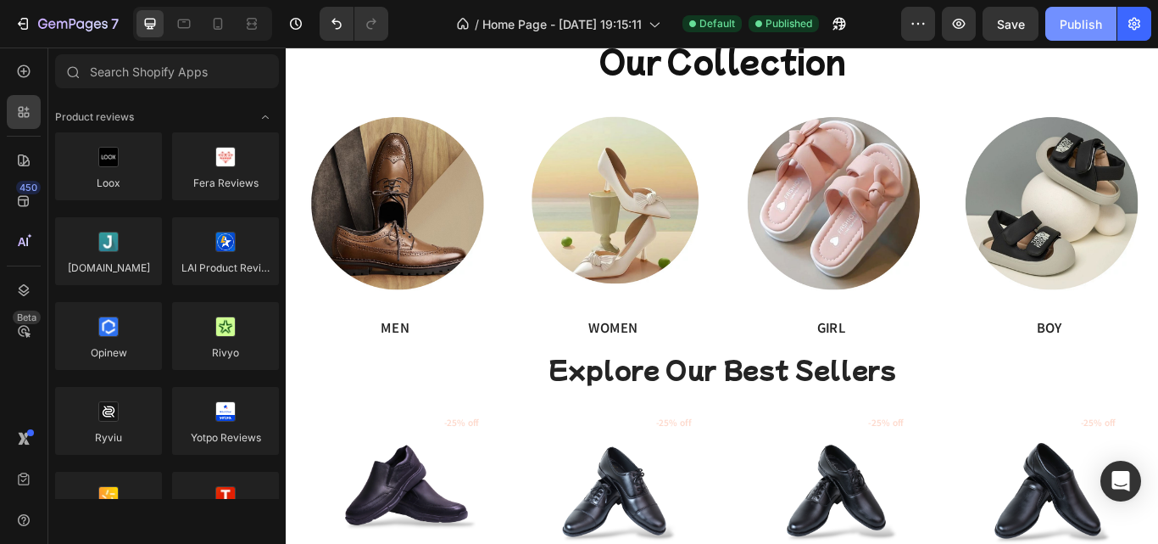
click at [1071, 10] on button "Publish" at bounding box center [1081, 24] width 71 height 34
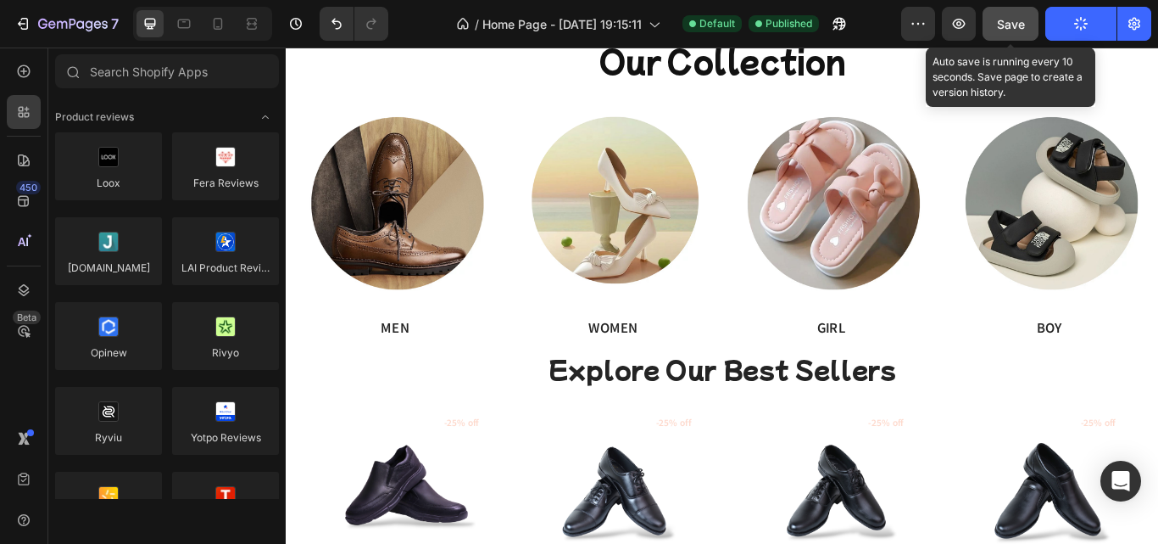
click at [1016, 25] on span "Save" at bounding box center [1011, 24] width 28 height 14
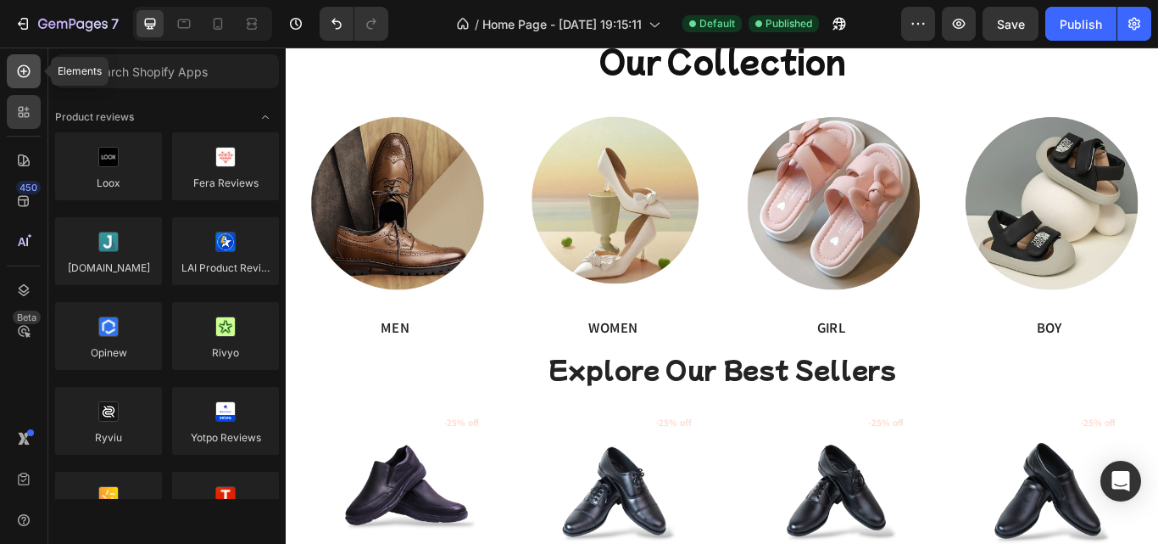
click at [16, 81] on div at bounding box center [24, 71] width 34 height 34
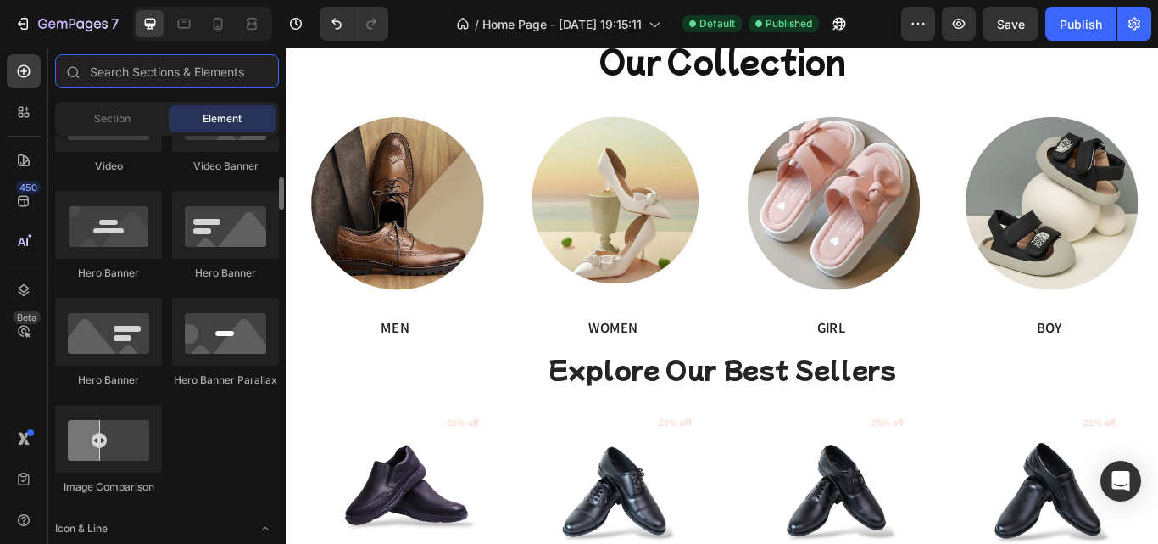
scroll to position [723, 0]
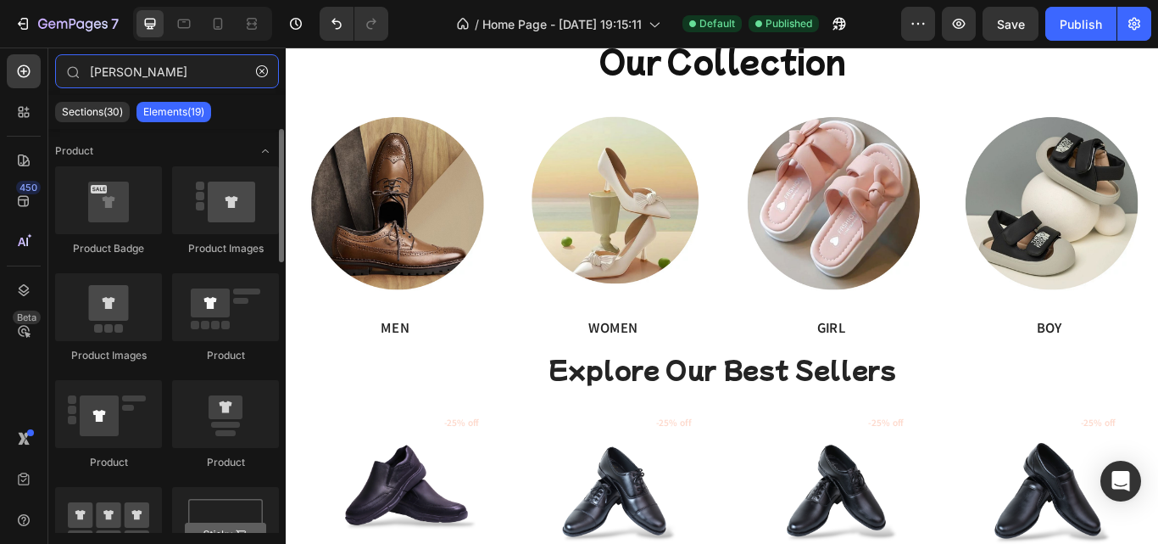
type input "[PERSON_NAME]"
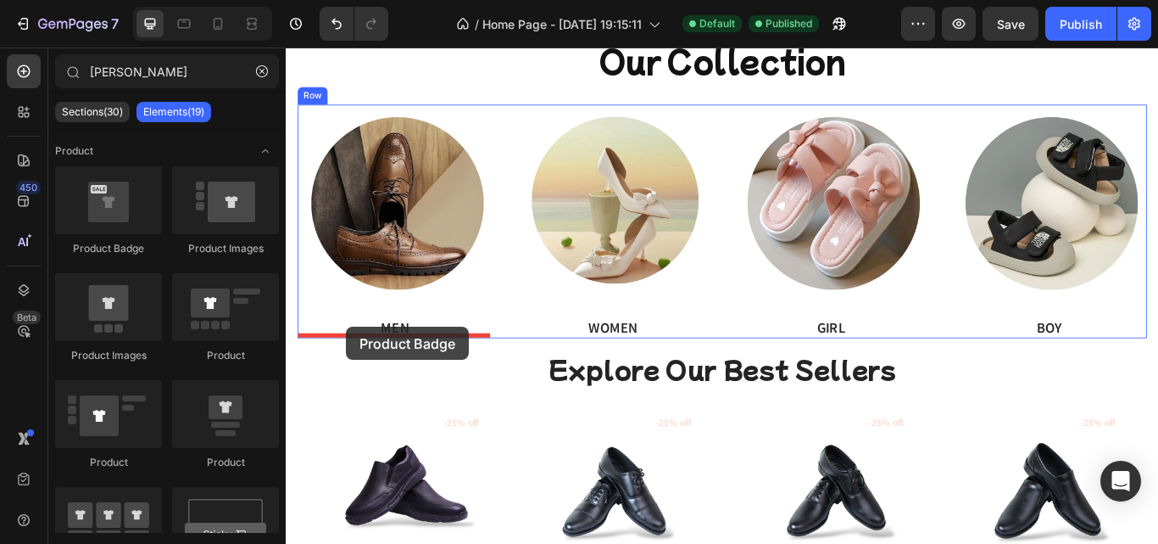
drag, startPoint x: 399, startPoint y: 287, endPoint x: 371, endPoint y: 450, distance: 165.9
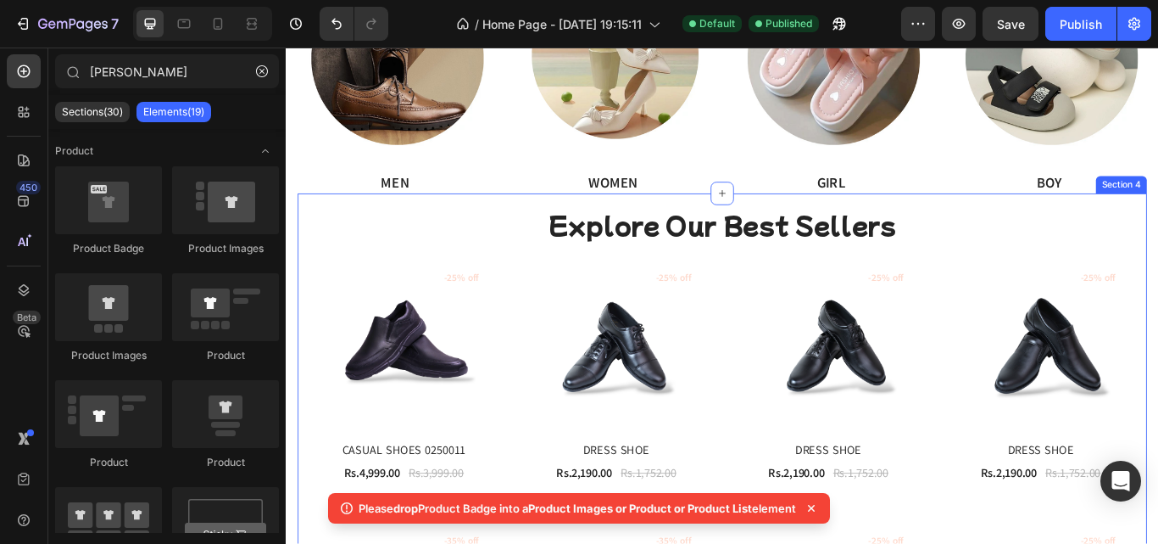
scroll to position [854, 0]
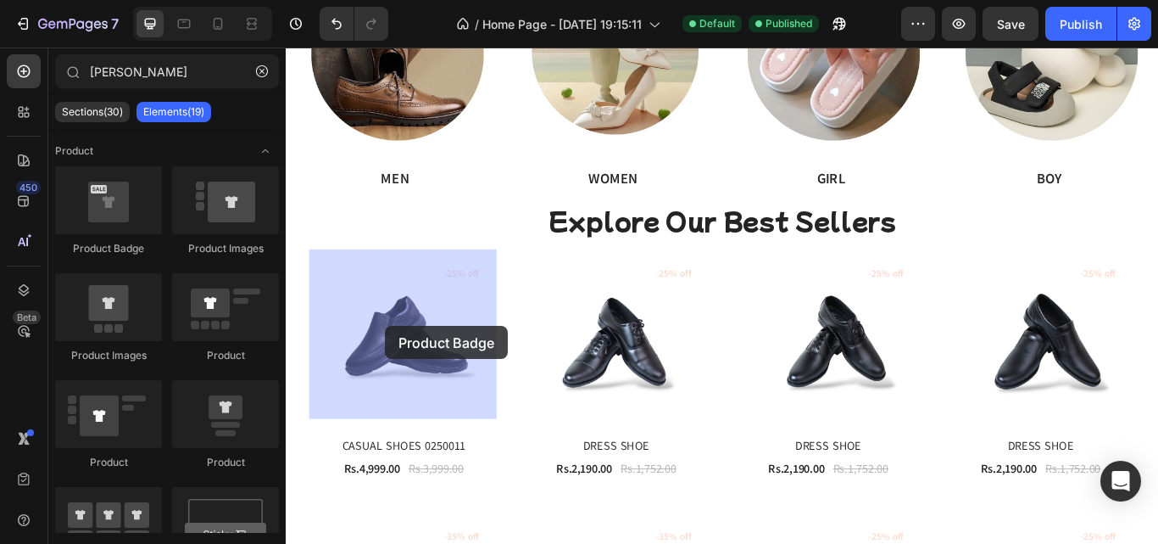
drag, startPoint x: 393, startPoint y: 267, endPoint x: 402, endPoint y: 372, distance: 105.6
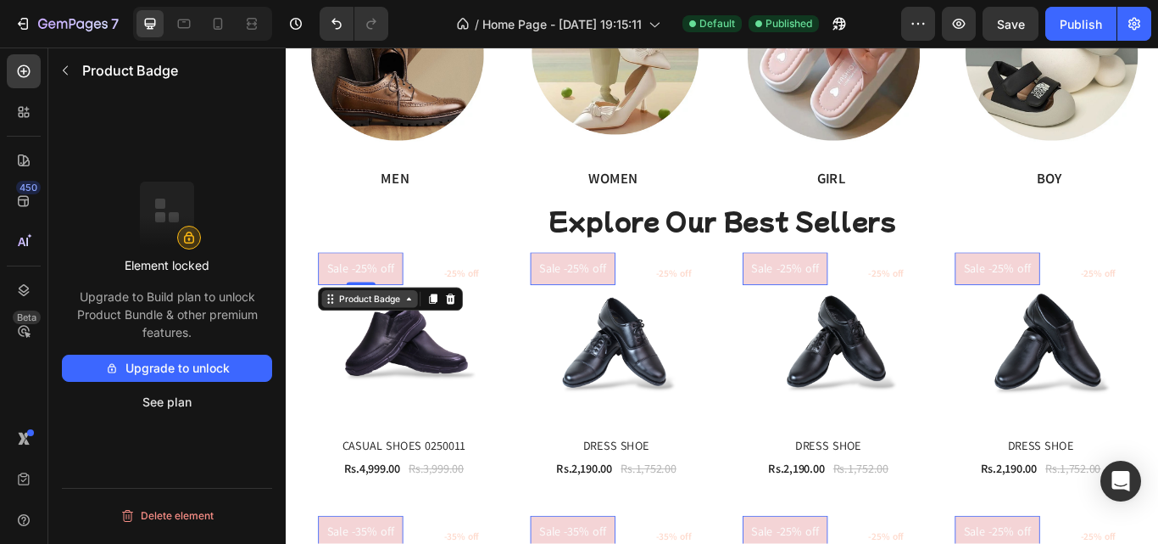
click at [404, 341] on div "Product Badge" at bounding box center [383, 340] width 78 height 15
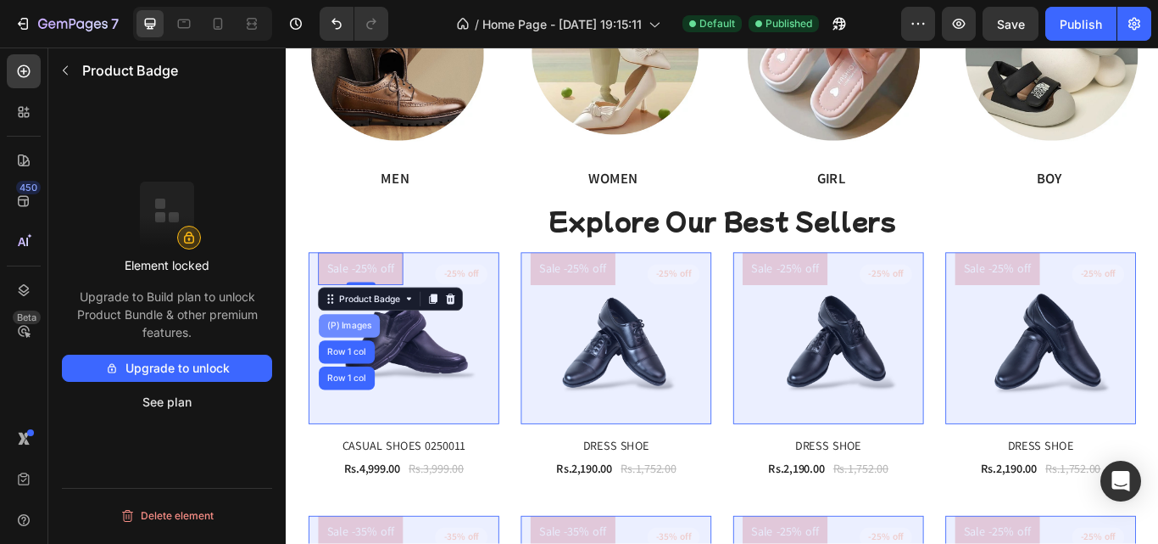
click at [371, 360] on div "(P) Images" at bounding box center [359, 372] width 71 height 27
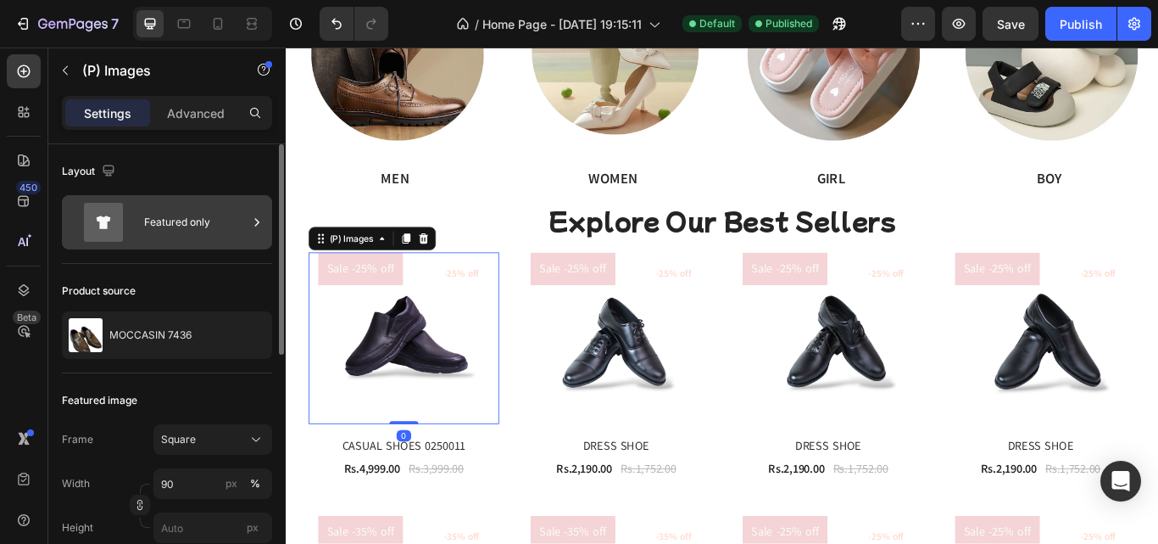
click at [193, 238] on div "Featured only" at bounding box center [195, 222] width 103 height 39
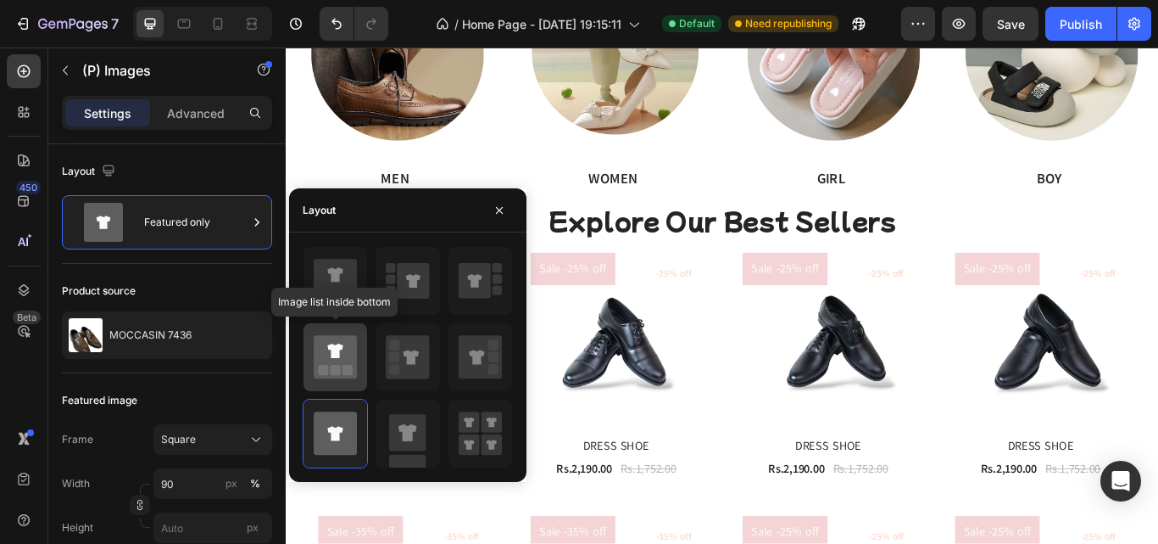
click at [351, 347] on icon at bounding box center [335, 356] width 43 height 43
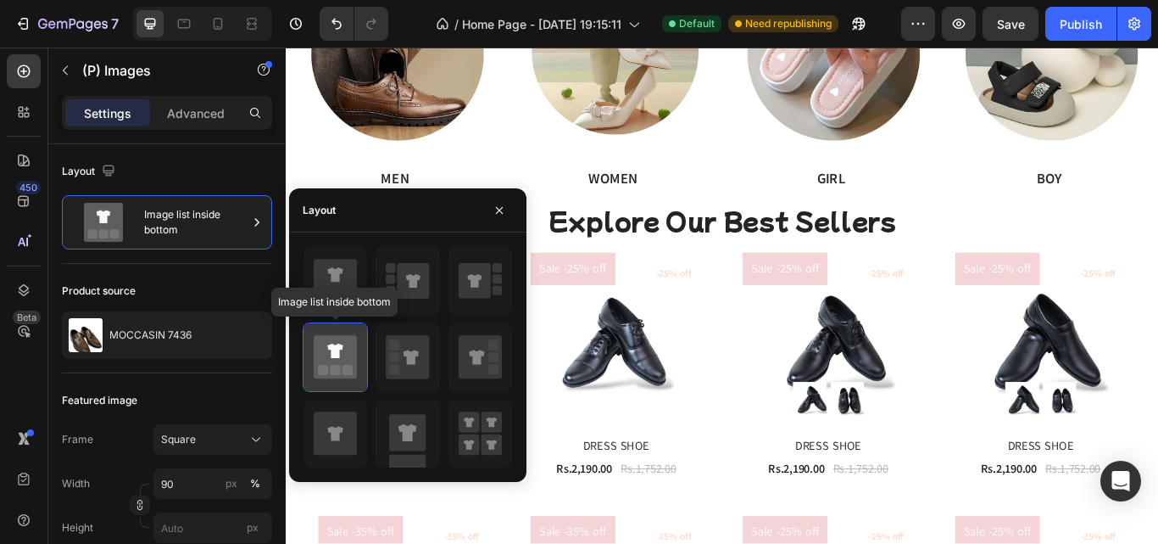
click at [351, 347] on icon at bounding box center [335, 356] width 43 height 43
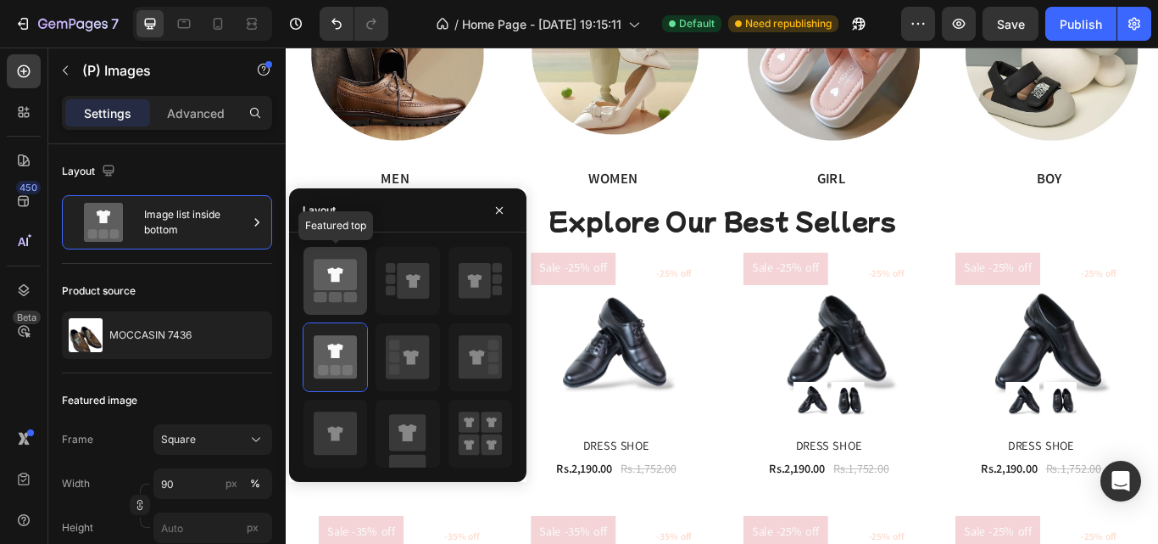
click at [349, 282] on icon at bounding box center [335, 274] width 43 height 31
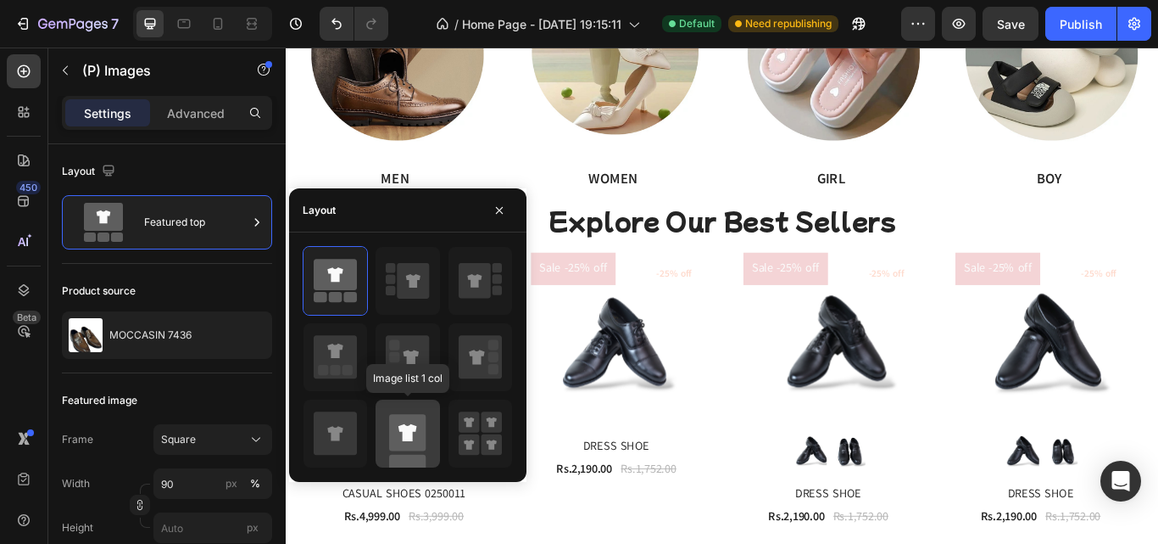
click at [401, 419] on rect at bounding box center [407, 432] width 36 height 36
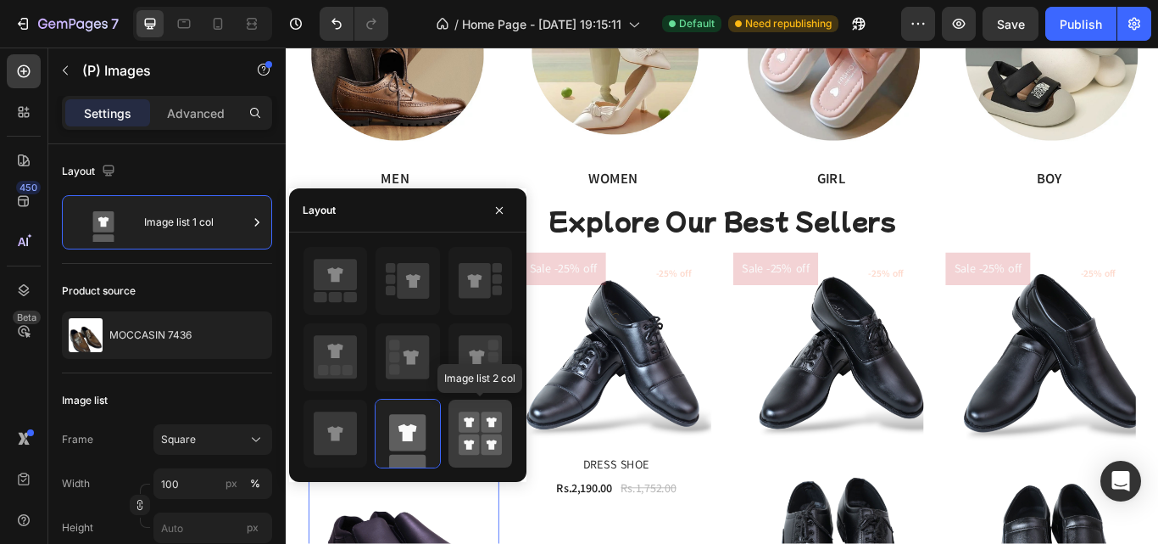
click at [499, 419] on rect at bounding box center [491, 421] width 21 height 21
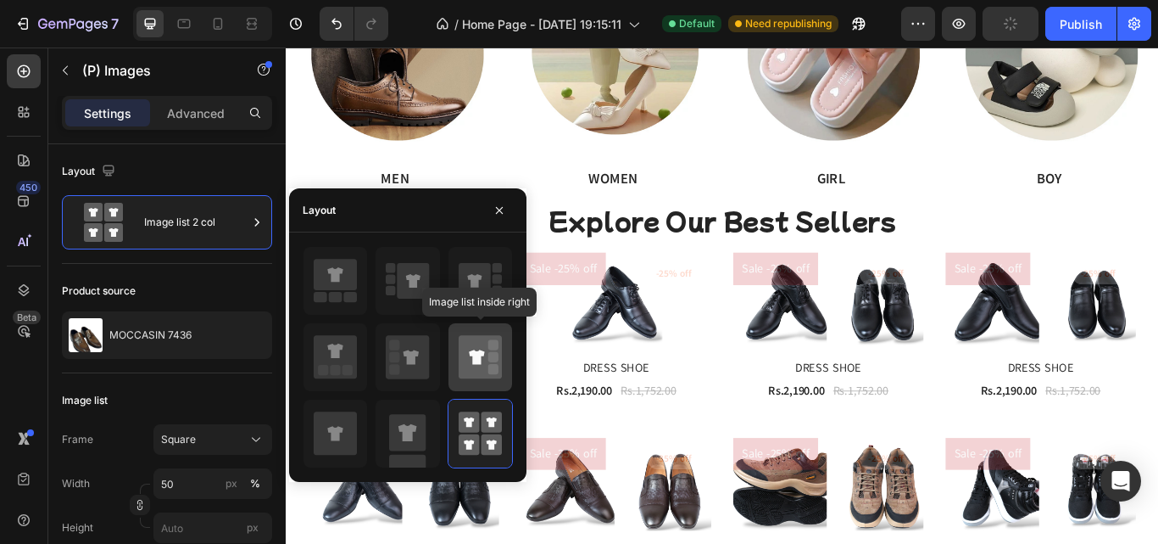
click at [498, 367] on rect at bounding box center [493, 369] width 10 height 10
type input "90"
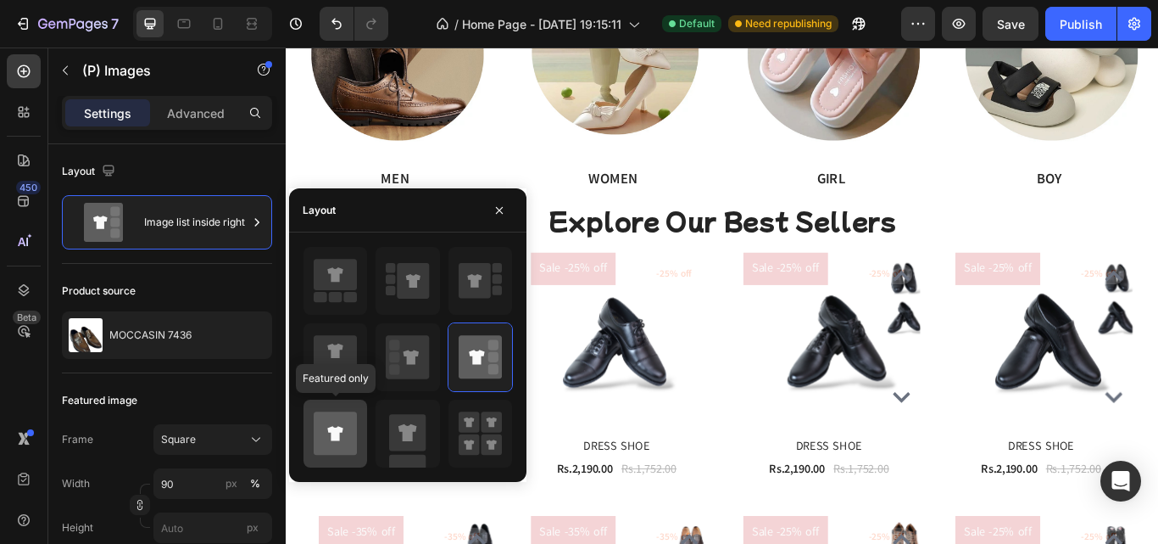
click at [338, 442] on icon at bounding box center [335, 432] width 43 height 43
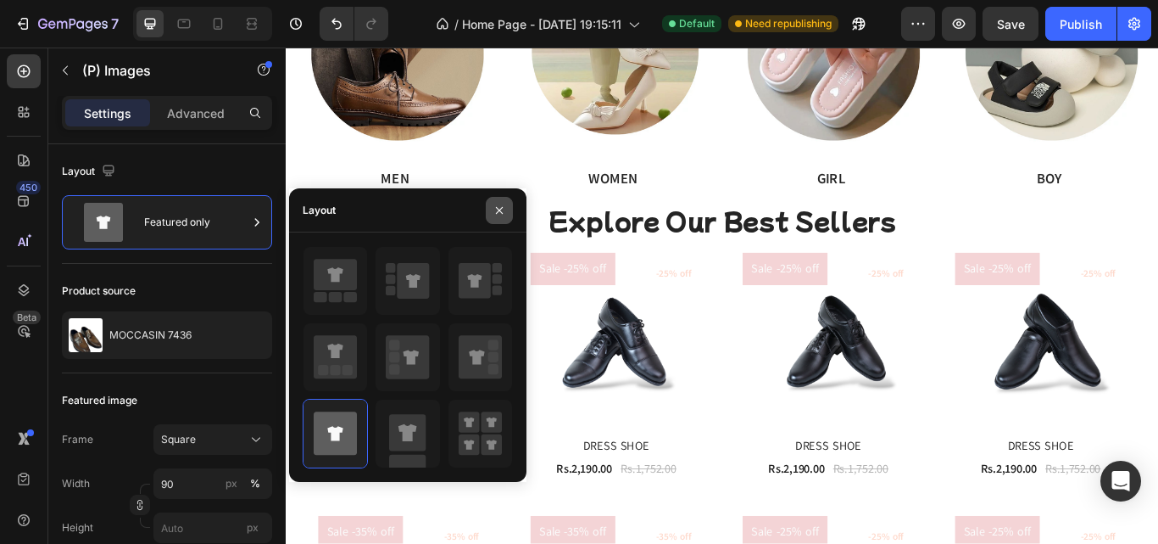
click at [503, 202] on button "button" at bounding box center [499, 210] width 27 height 27
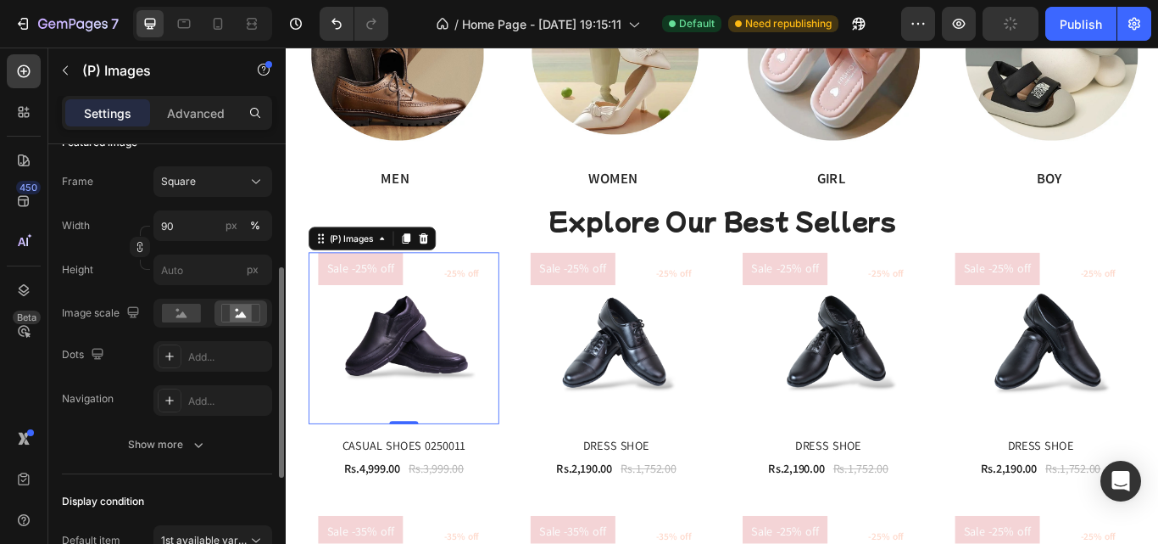
scroll to position [259, 0]
click at [240, 315] on icon at bounding box center [241, 313] width 11 height 6
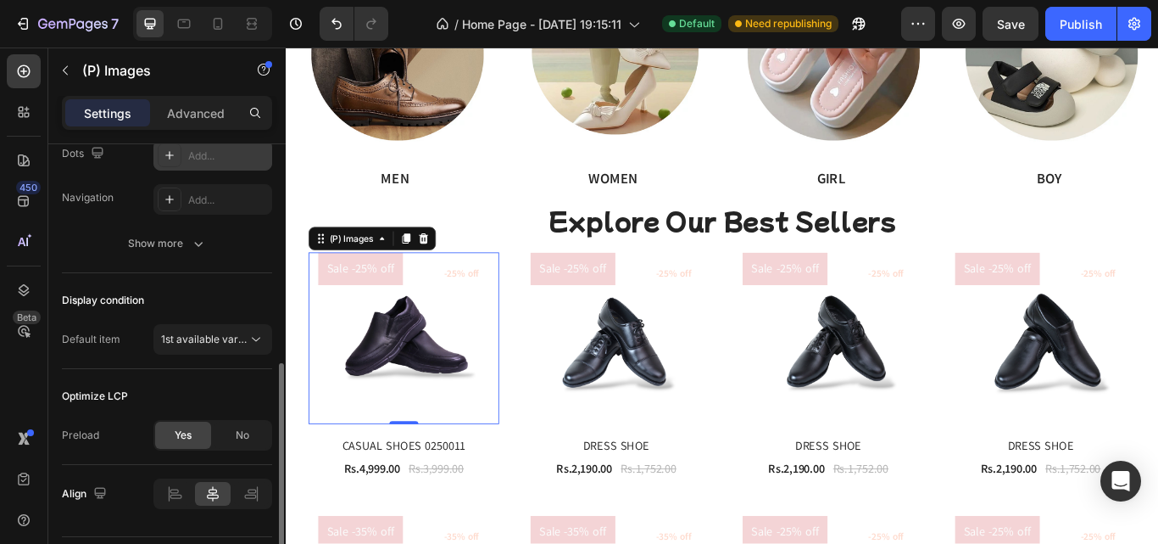
scroll to position [461, 0]
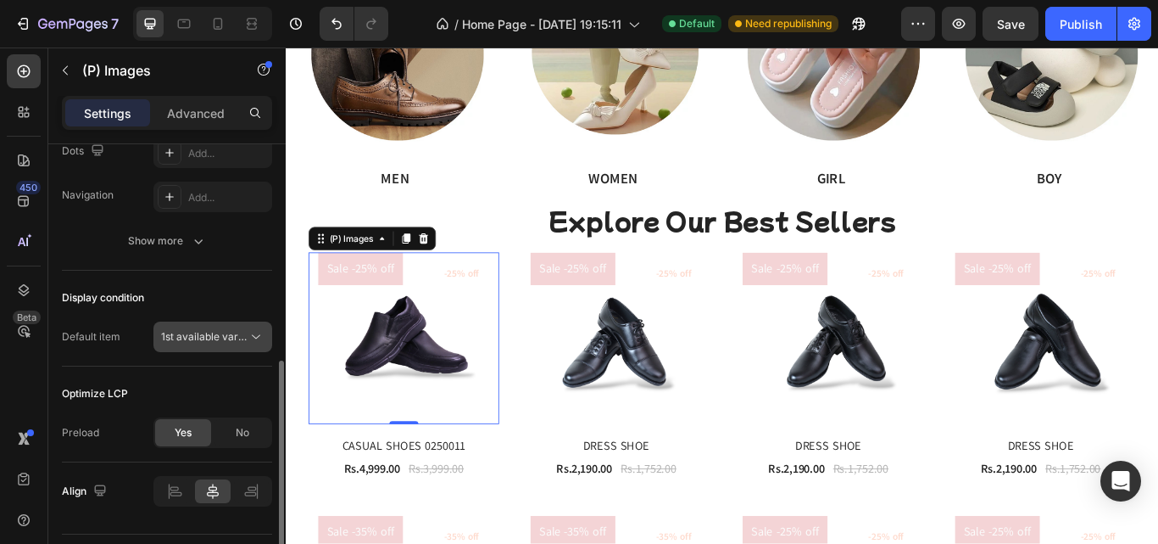
click at [225, 347] on button "1st available variant" at bounding box center [212, 336] width 119 height 31
click at [215, 291] on div "Display condition" at bounding box center [167, 297] width 210 height 27
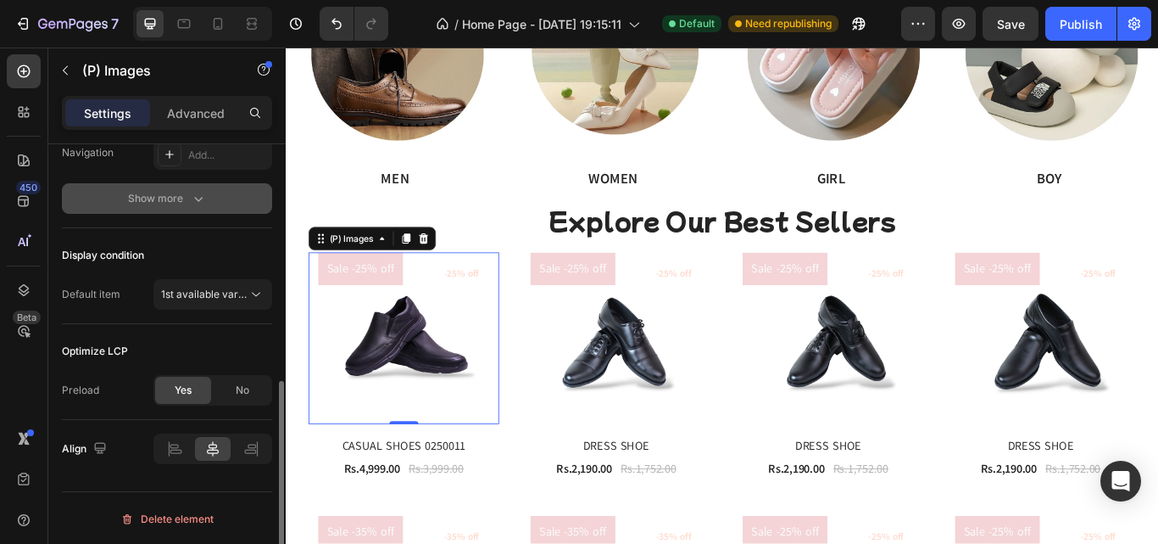
scroll to position [502, 0]
click at [180, 209] on div "Show more" at bounding box center [167, 200] width 79 height 17
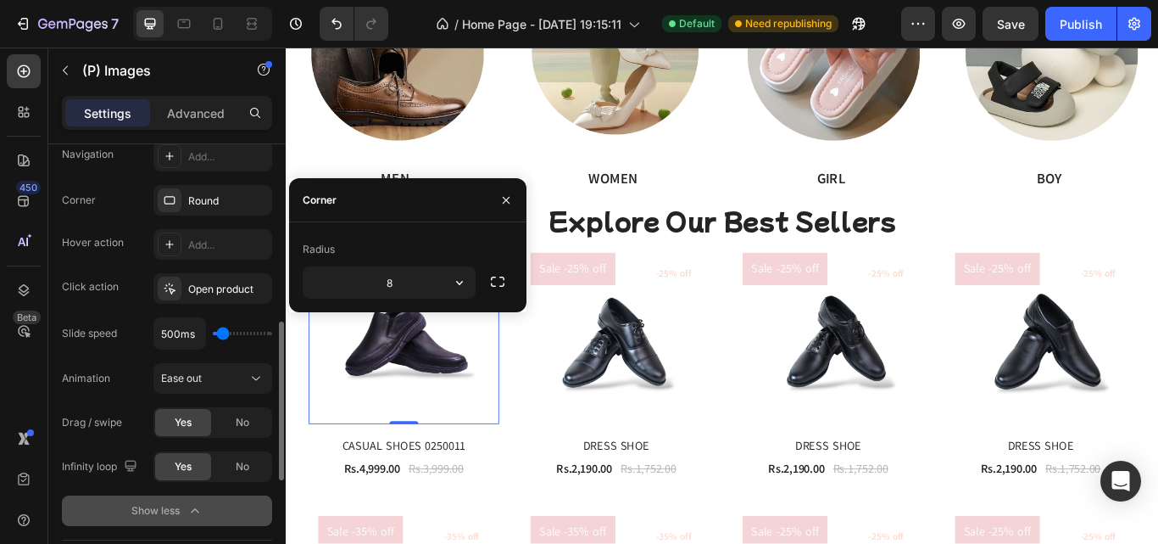
click at [180, 209] on div at bounding box center [170, 200] width 24 height 24
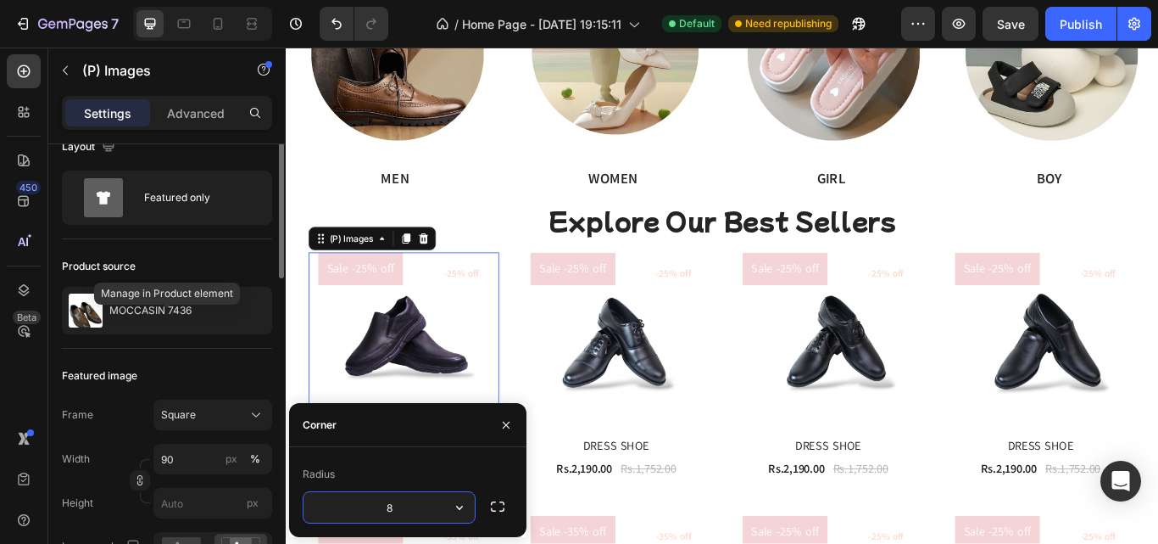
scroll to position [0, 0]
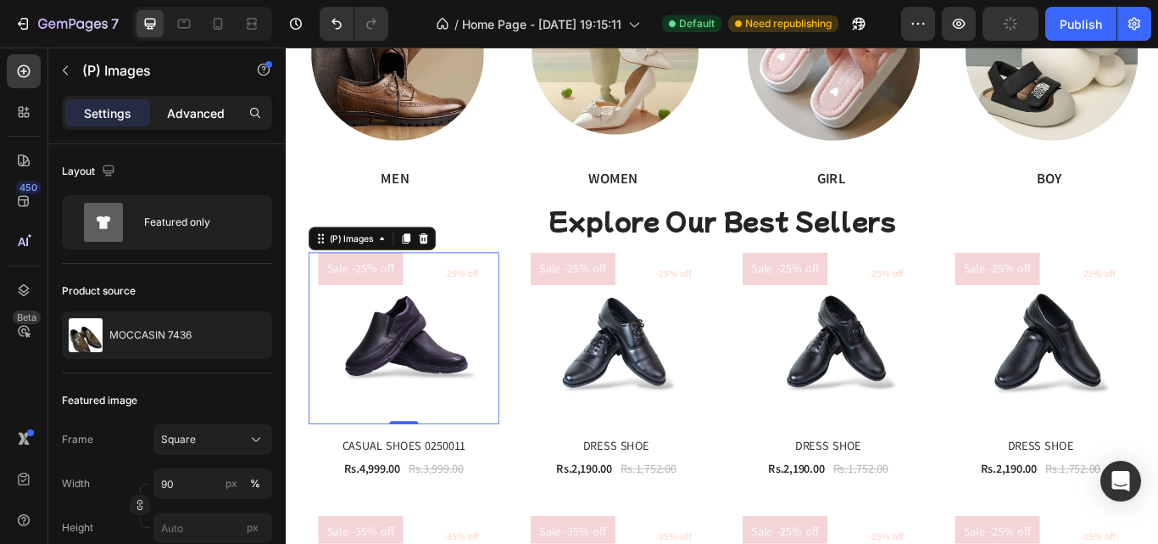
click at [187, 114] on p "Advanced" at bounding box center [196, 113] width 58 height 18
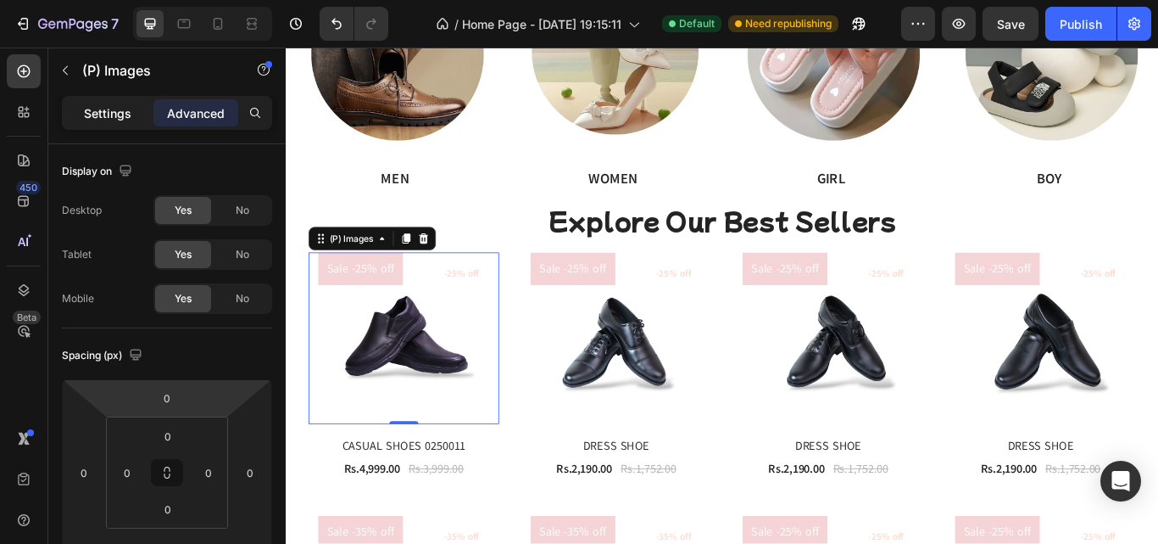
click at [99, 111] on p "Settings" at bounding box center [107, 113] width 47 height 18
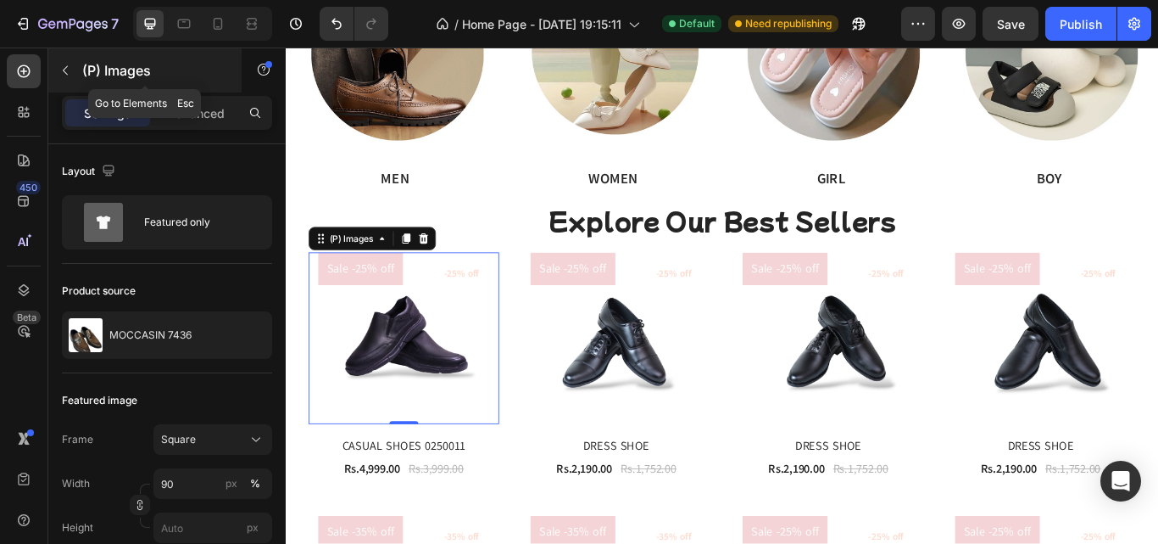
click at [67, 71] on icon "button" at bounding box center [66, 71] width 14 height 14
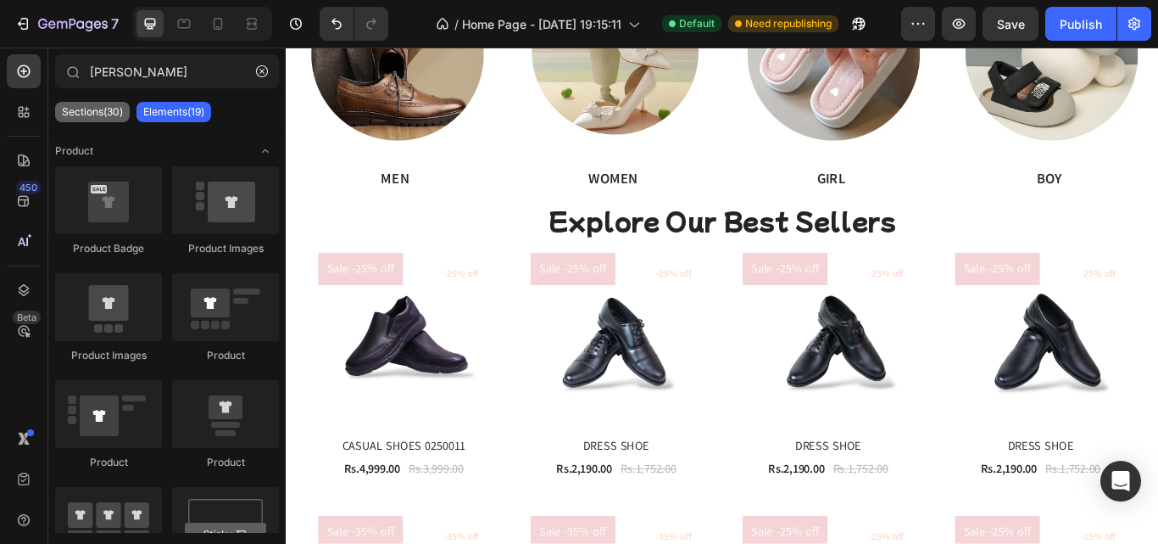
click at [92, 118] on p "Sections(30)" at bounding box center [92, 112] width 61 height 14
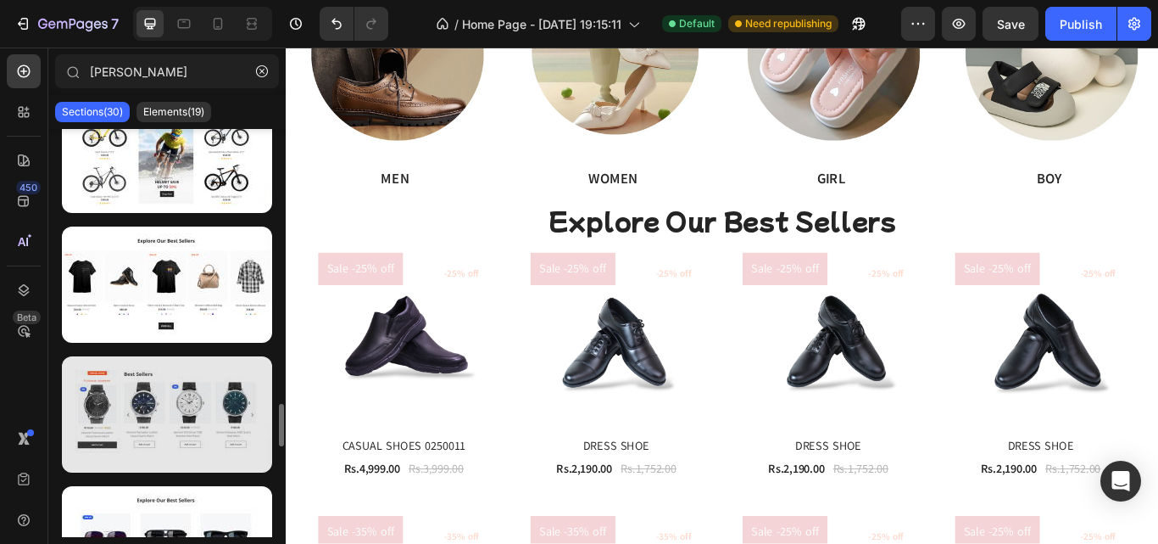
scroll to position [2629, 0]
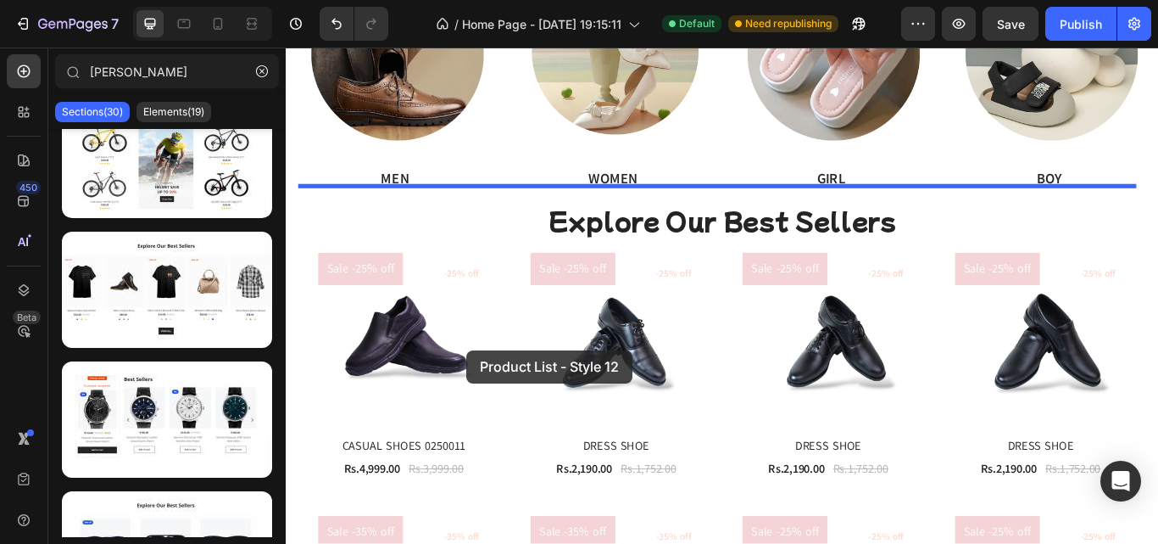
drag, startPoint x: 456, startPoint y: 319, endPoint x: 496, endPoint y: 400, distance: 90.6
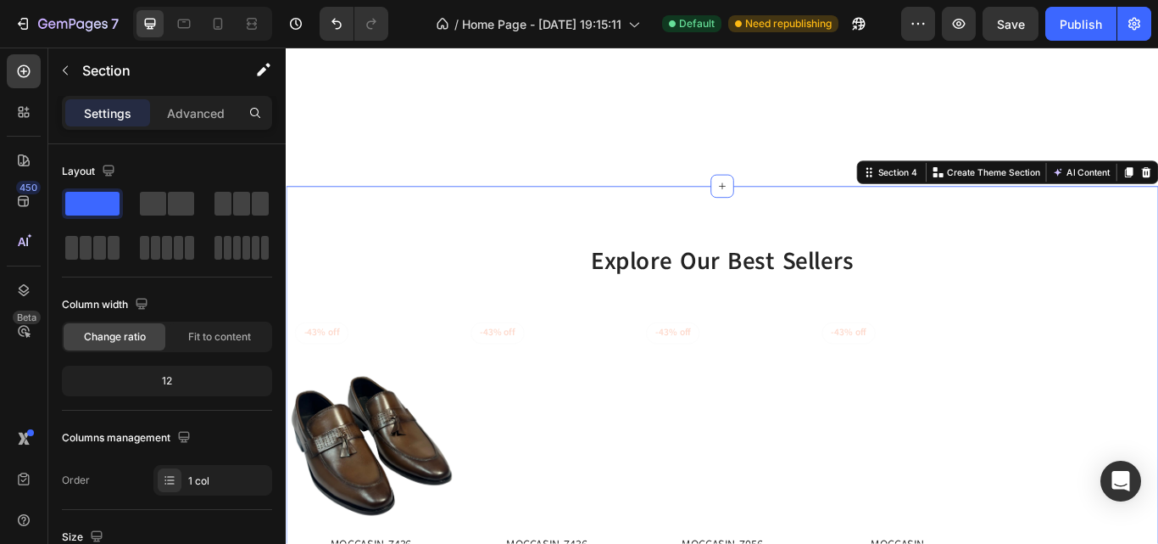
scroll to position [1354, 0]
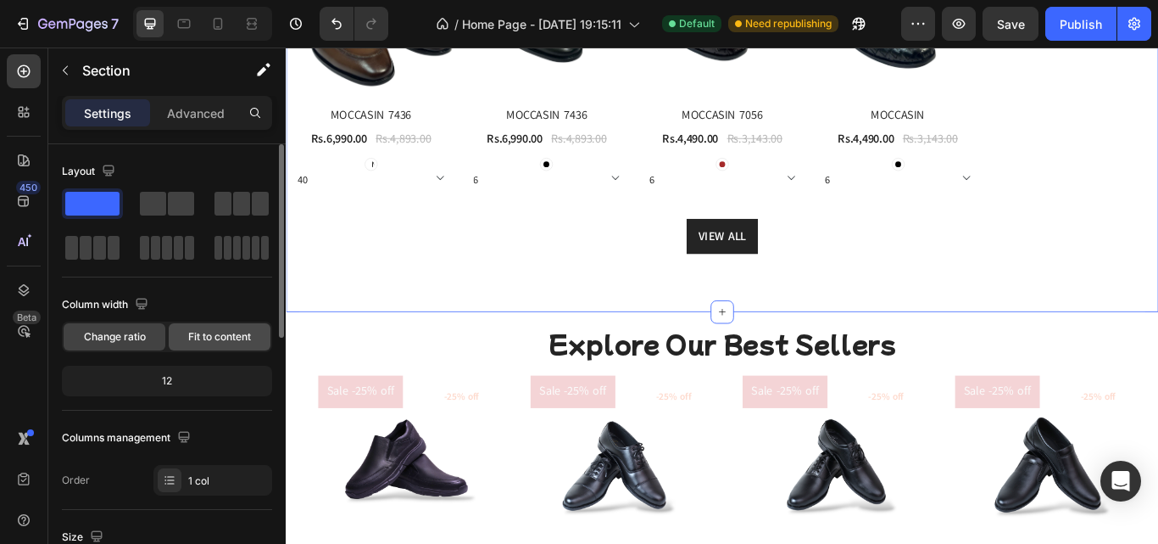
click at [216, 343] on span "Fit to content" at bounding box center [219, 336] width 63 height 15
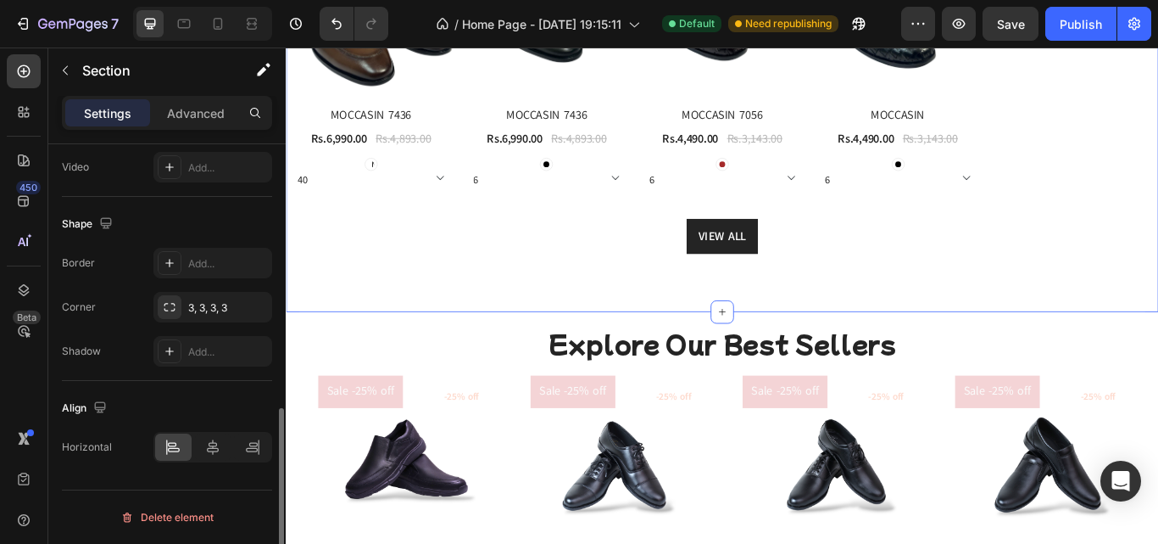
scroll to position [637, 0]
click at [210, 449] on icon at bounding box center [213, 448] width 12 height 15
click at [223, 318] on div "3, 3, 3, 3" at bounding box center [212, 308] width 119 height 31
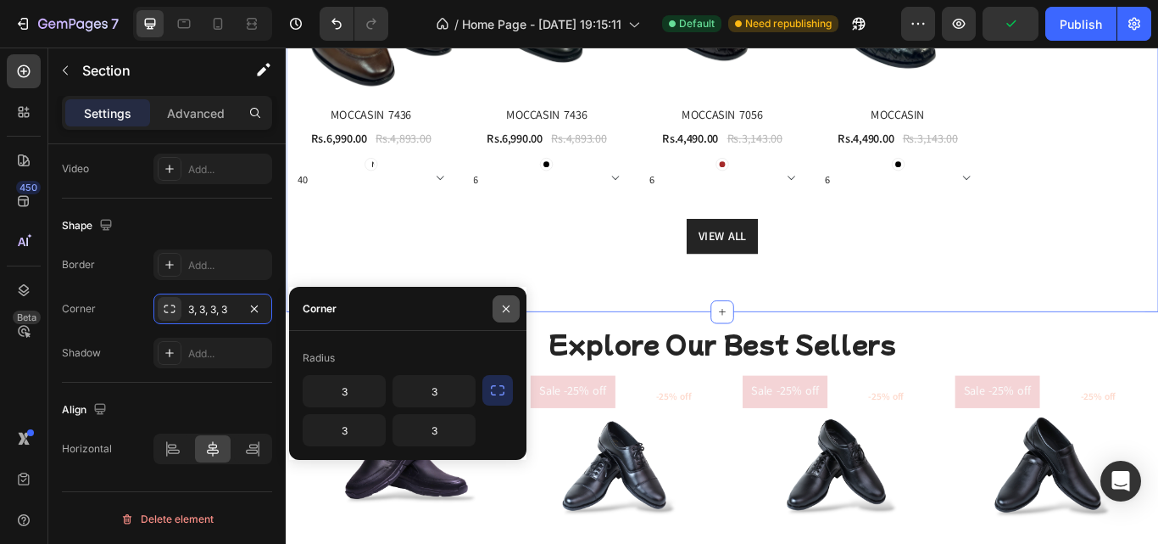
click at [505, 300] on button "button" at bounding box center [506, 308] width 27 height 27
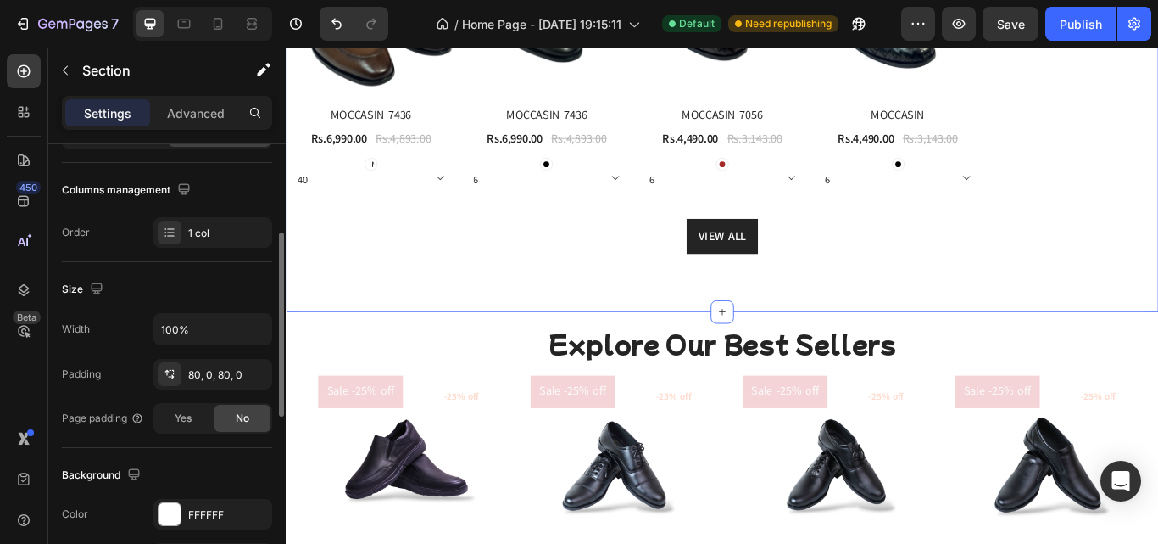
scroll to position [207, 0]
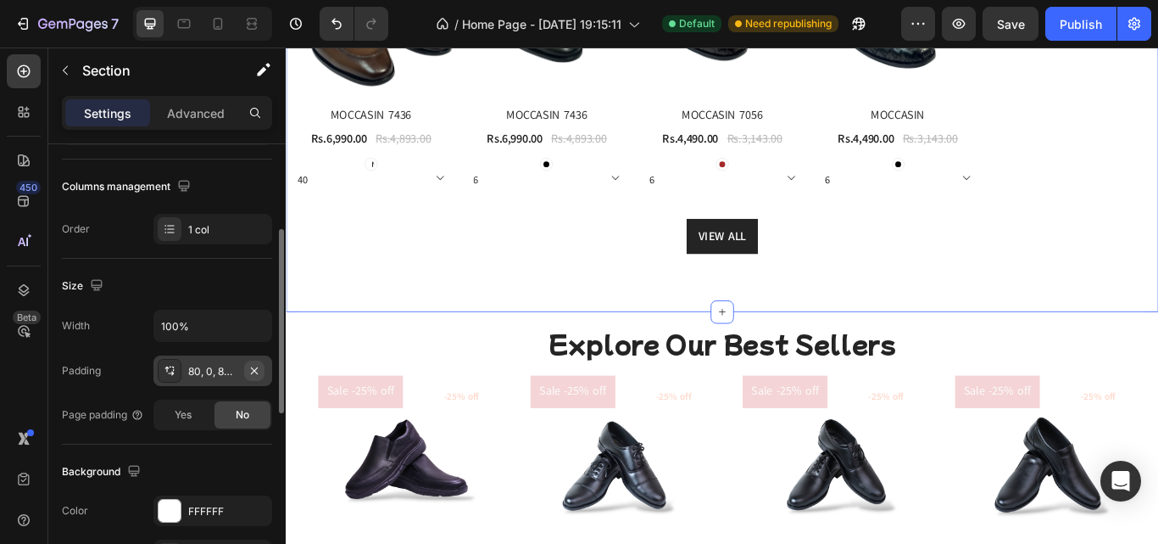
click at [260, 367] on icon "button" at bounding box center [255, 371] width 14 height 14
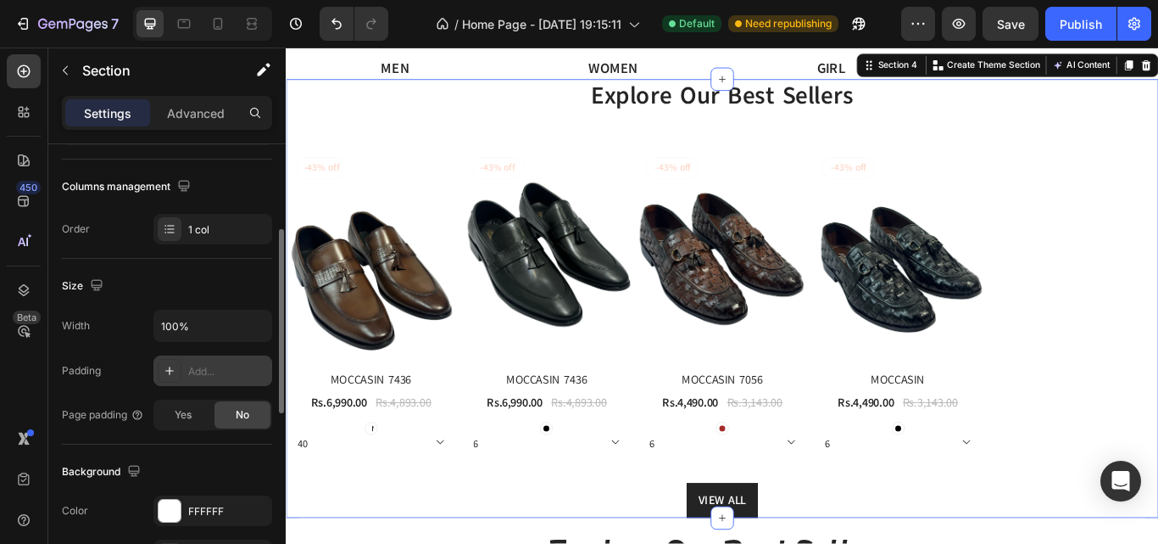
scroll to position [984, 0]
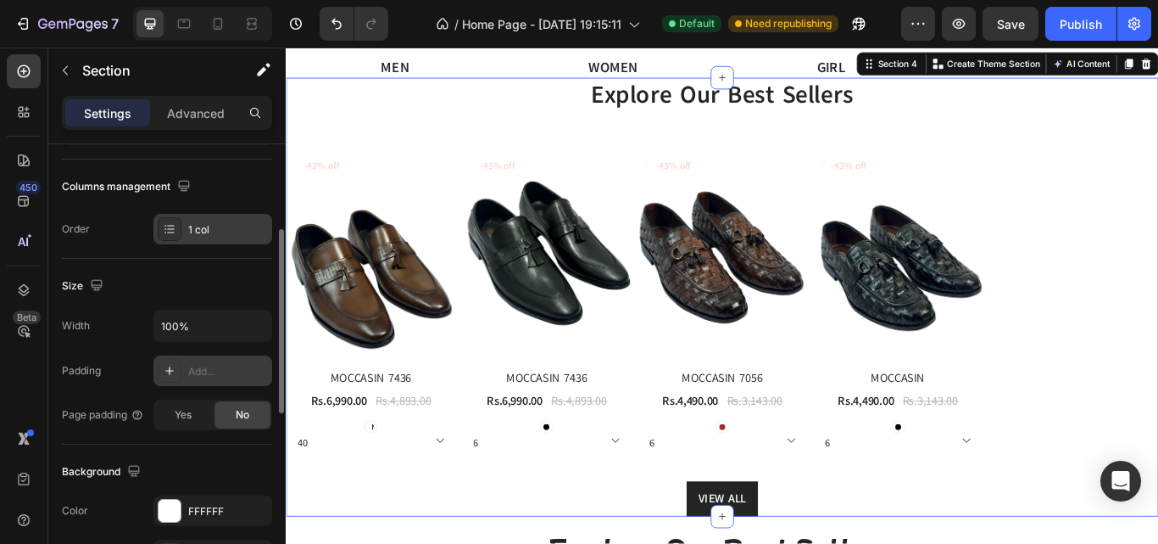
click at [216, 226] on div "1 col" at bounding box center [228, 229] width 80 height 15
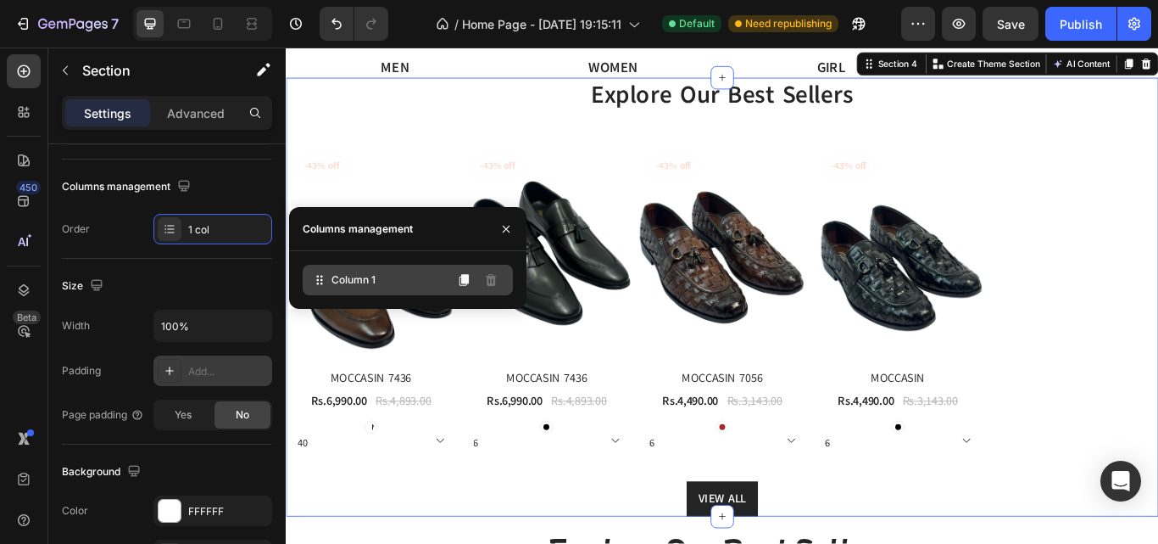
click at [376, 273] on div "Column 1" at bounding box center [408, 280] width 210 height 31
click at [467, 272] on button at bounding box center [463, 279] width 27 height 27
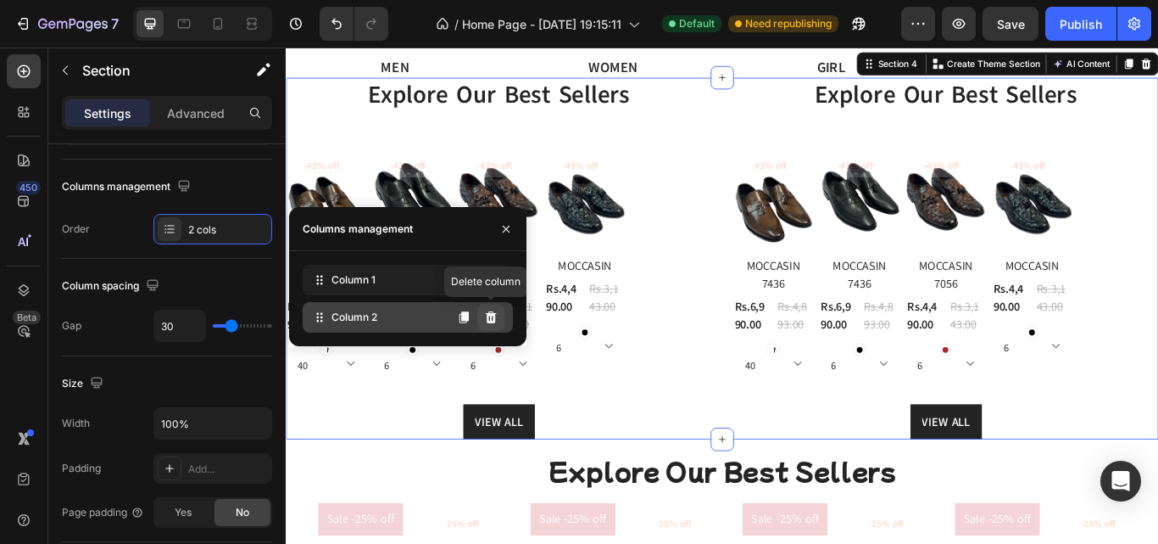
click at [491, 308] on button at bounding box center [490, 317] width 27 height 27
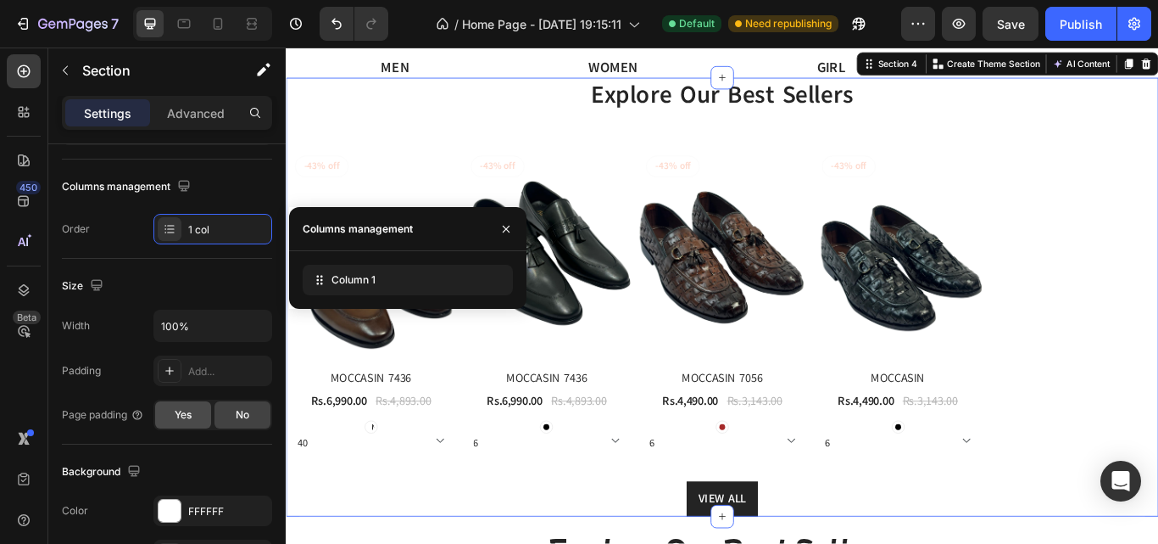
click at [192, 407] on div "Yes" at bounding box center [183, 414] width 56 height 27
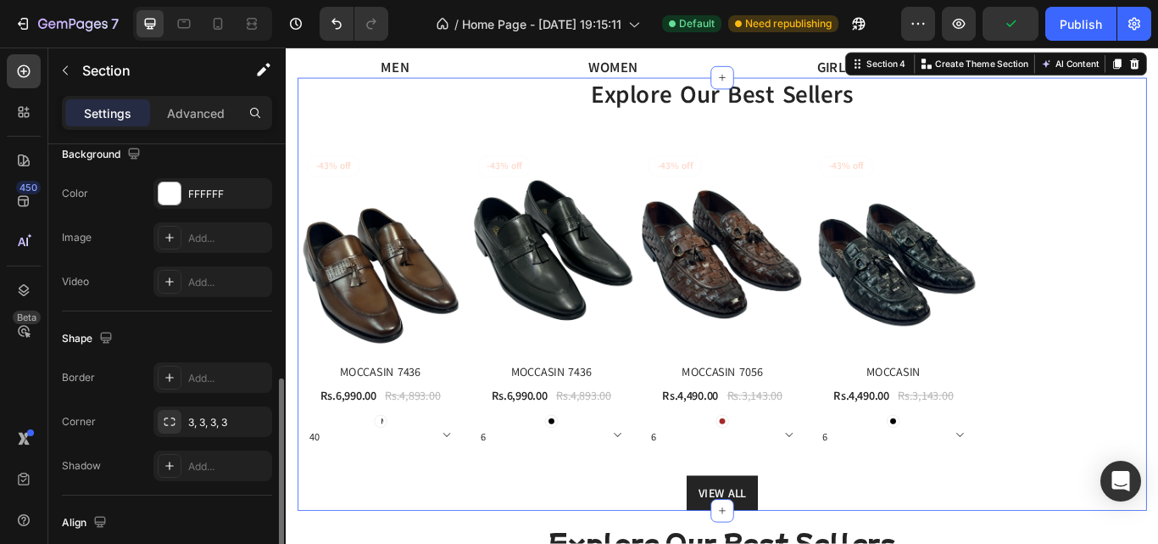
scroll to position [537, 0]
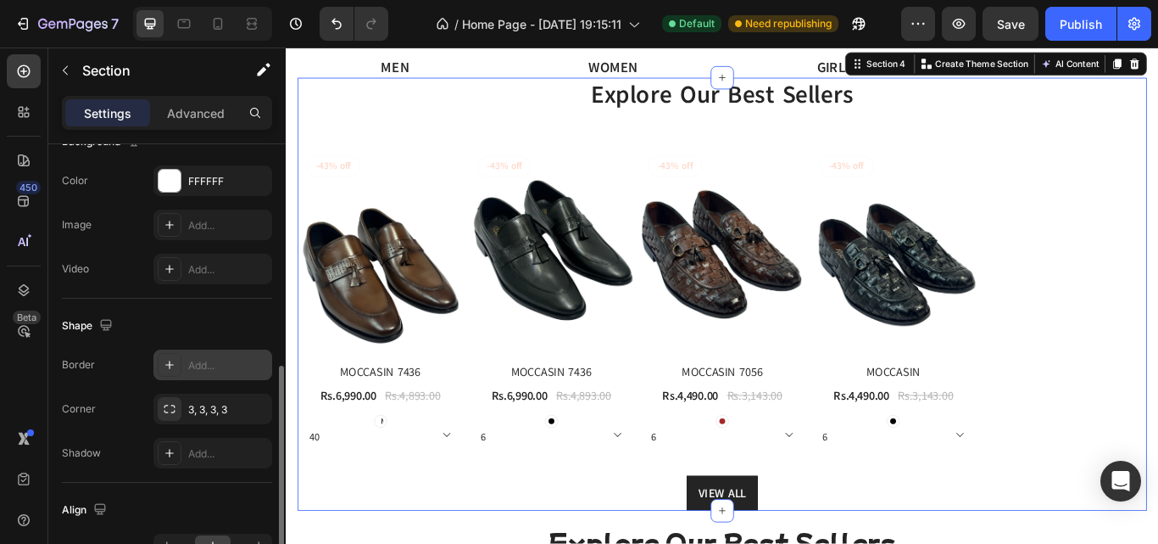
click at [195, 372] on div "Add..." at bounding box center [228, 365] width 80 height 15
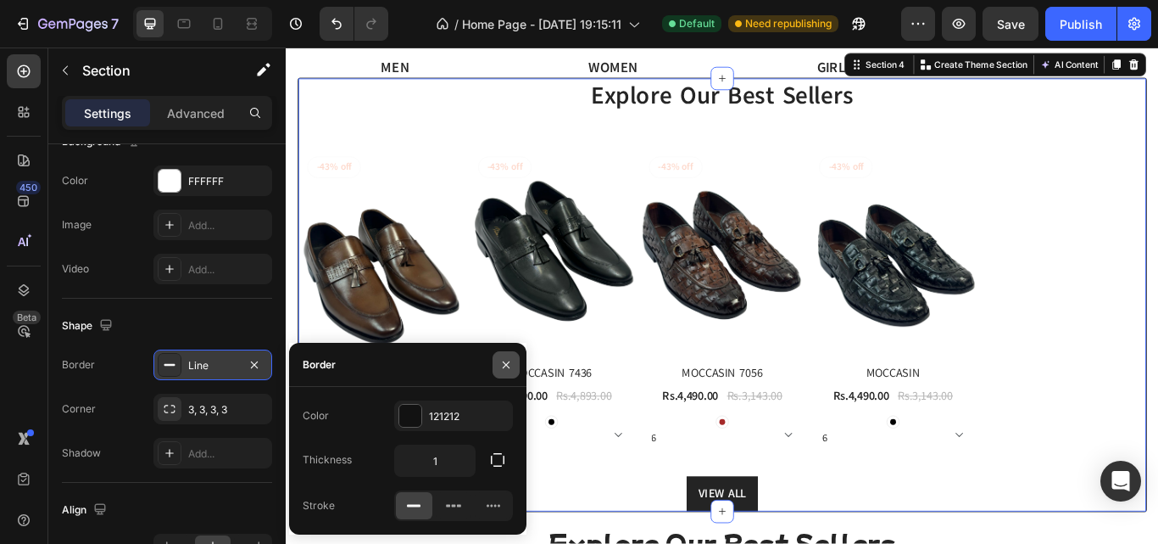
click at [508, 376] on button "button" at bounding box center [506, 364] width 27 height 27
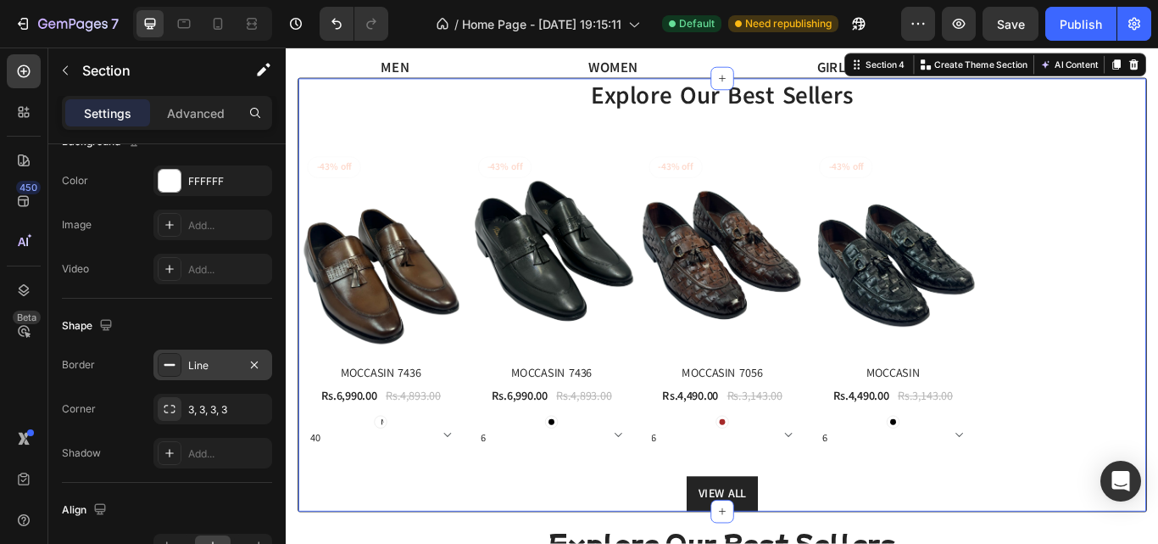
click at [172, 361] on icon at bounding box center [170, 365] width 14 height 14
click at [339, 25] on icon "Undo/Redo" at bounding box center [336, 23] width 17 height 17
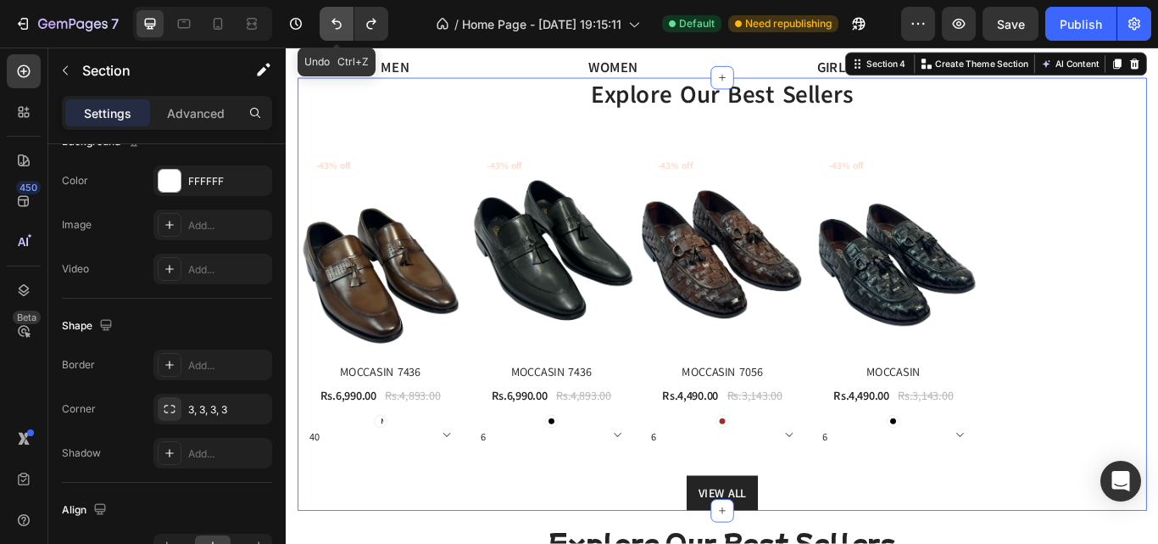
click at [339, 25] on icon "Undo/Redo" at bounding box center [336, 23] width 17 height 17
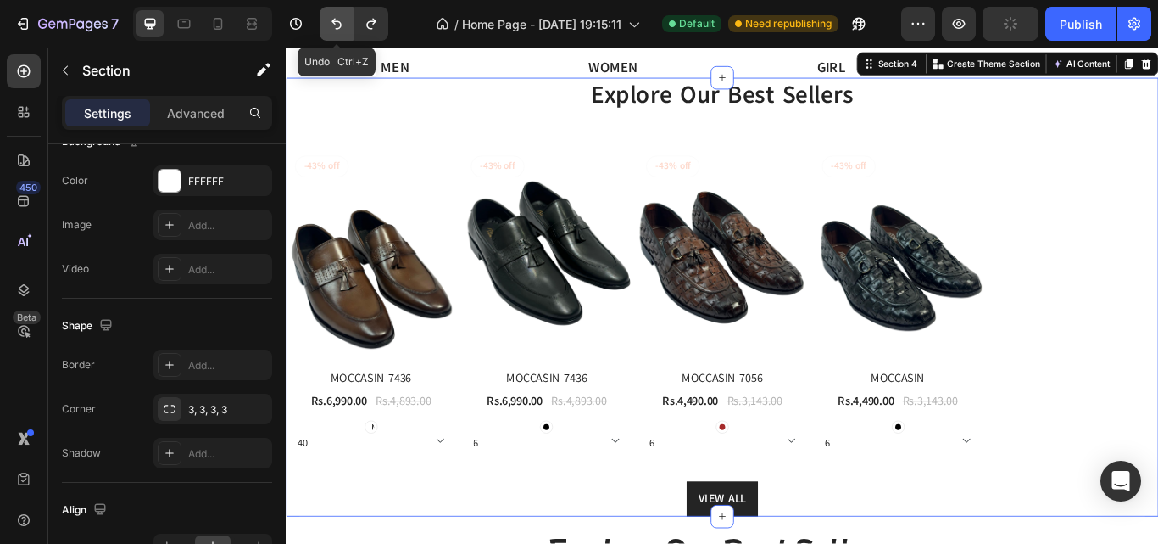
click at [339, 25] on icon "Undo/Redo" at bounding box center [336, 23] width 17 height 17
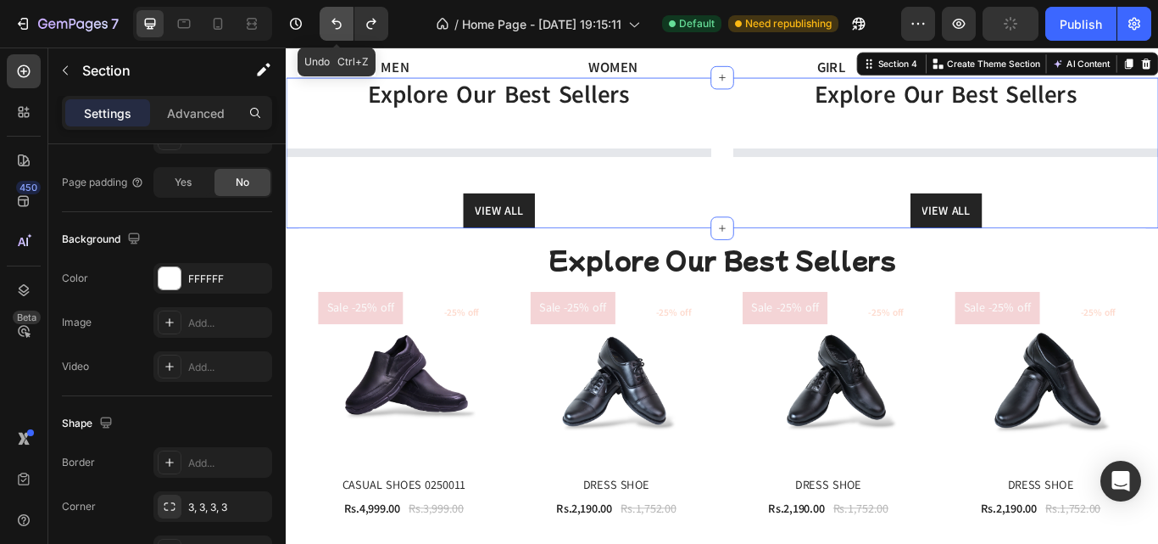
click at [339, 25] on icon "Undo/Redo" at bounding box center [336, 23] width 17 height 17
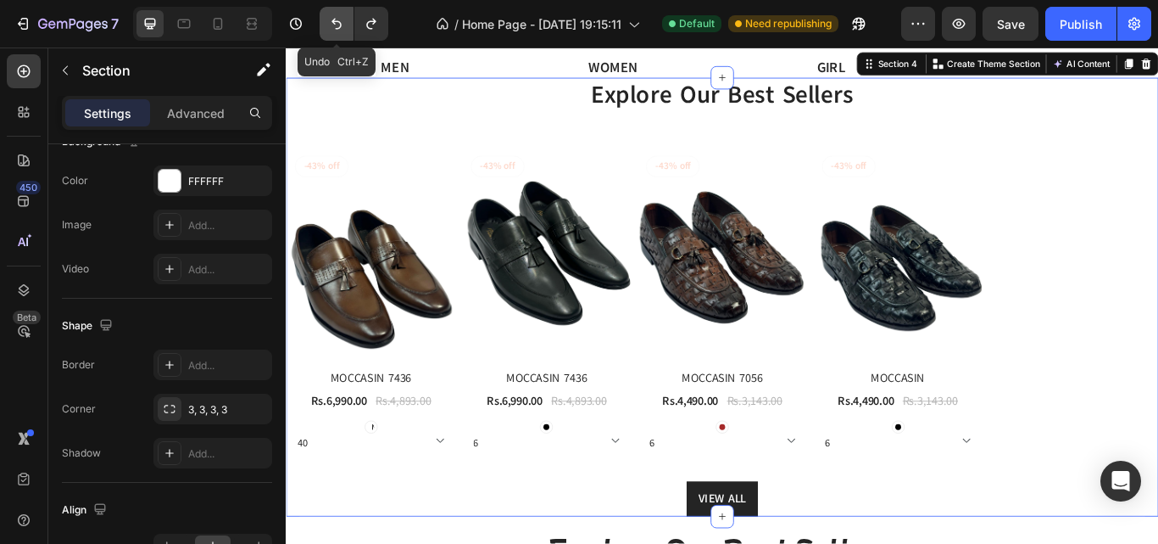
click at [339, 25] on icon "Undo/Redo" at bounding box center [336, 23] width 17 height 17
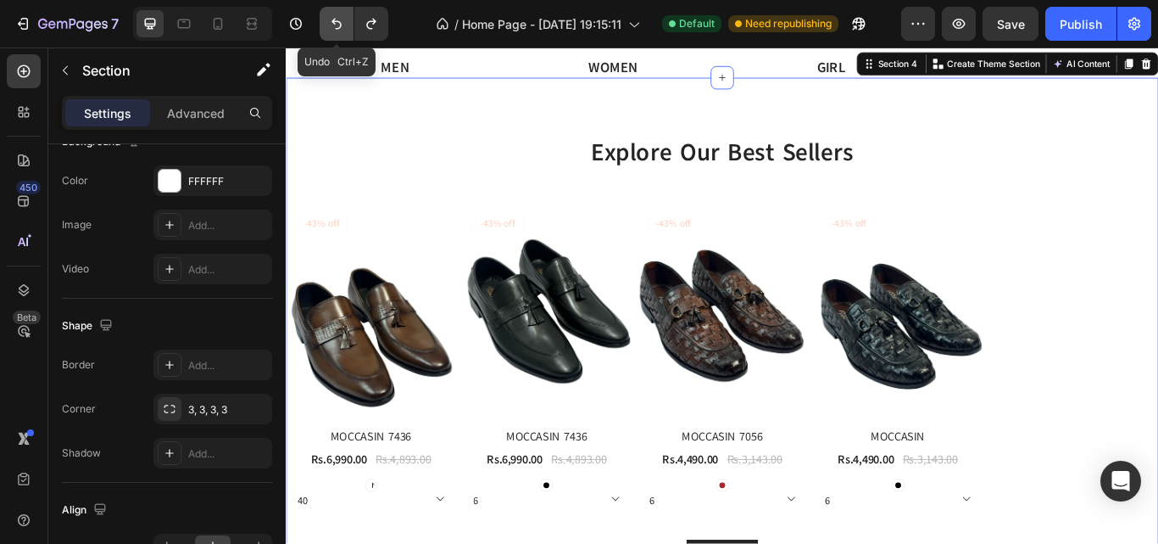
click at [339, 25] on icon "Undo/Redo" at bounding box center [336, 23] width 17 height 17
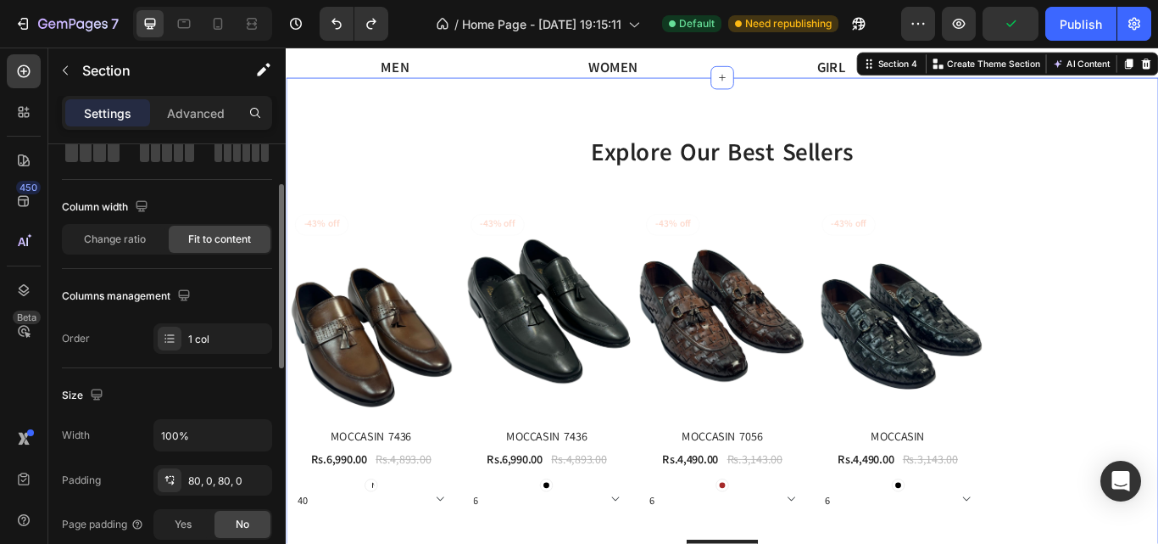
scroll to position [0, 0]
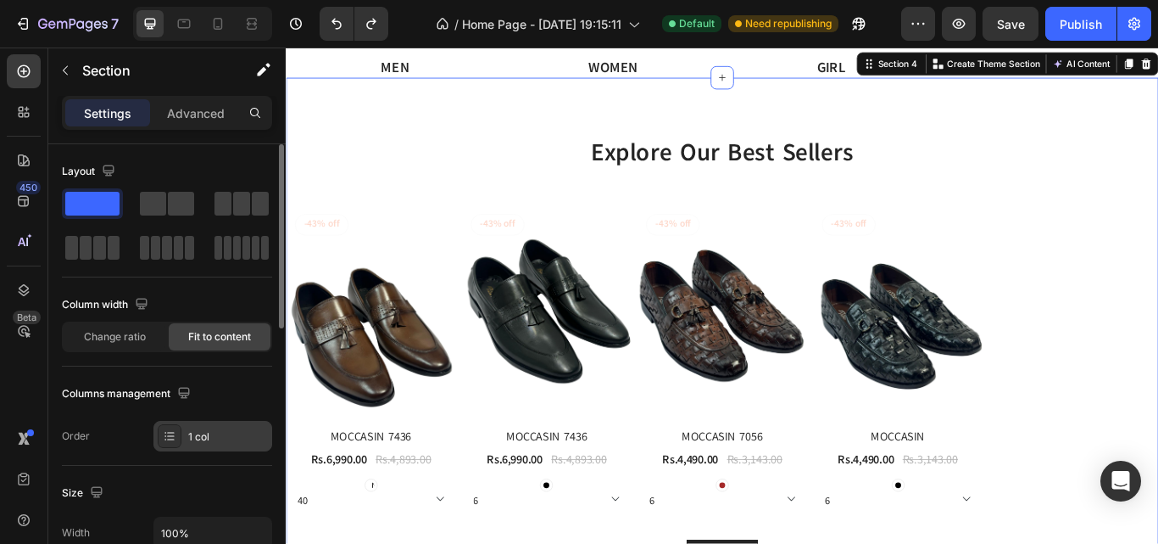
click at [229, 450] on div "1 col" at bounding box center [212, 436] width 119 height 31
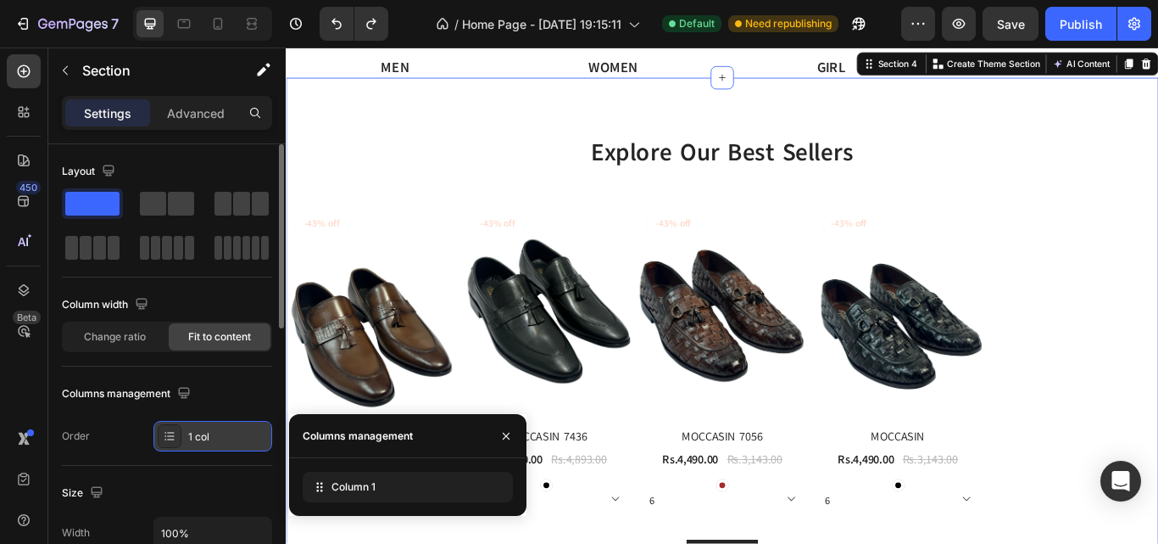
click at [229, 450] on div "1 col" at bounding box center [212, 436] width 119 height 31
